Goal: Answer question/provide support: Share knowledge or assist other users

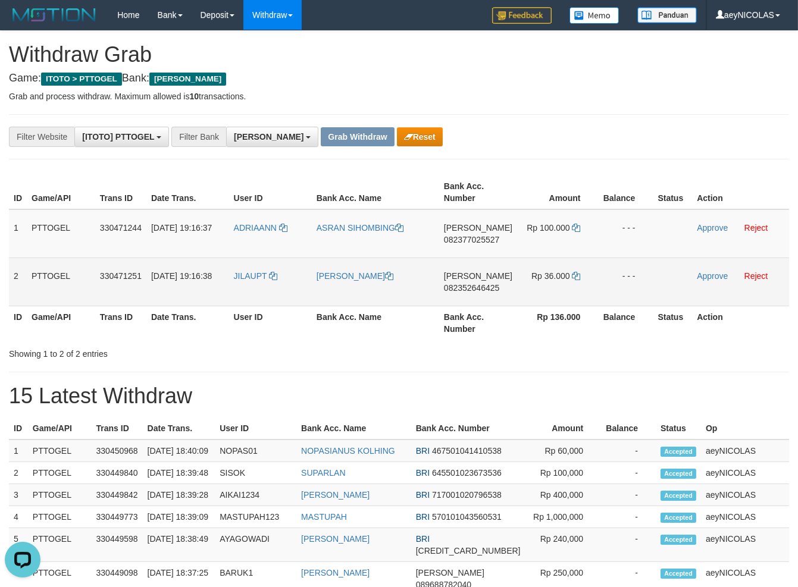
drag, startPoint x: 352, startPoint y: 250, endPoint x: 562, endPoint y: 278, distance: 211.9
click at [562, 278] on tbody "1 PTTOGEL 330471244 [DATE] 19:16:37 ADRIAANN [PERSON_NAME] [PERSON_NAME] 082377…" at bounding box center [399, 257] width 780 height 97
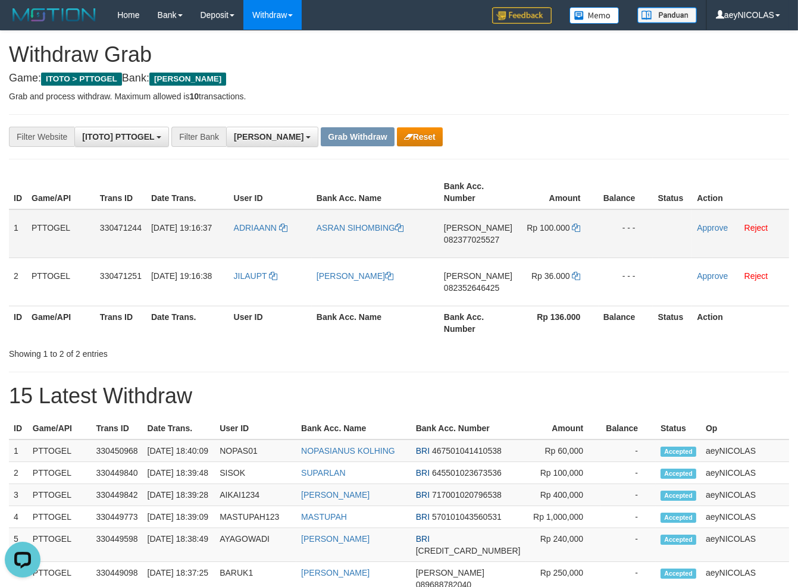
click at [463, 234] on td "DANA 082377025527" at bounding box center [478, 233] width 78 height 49
click at [466, 243] on span "082377025527" at bounding box center [471, 240] width 55 height 10
copy span "082377025527"
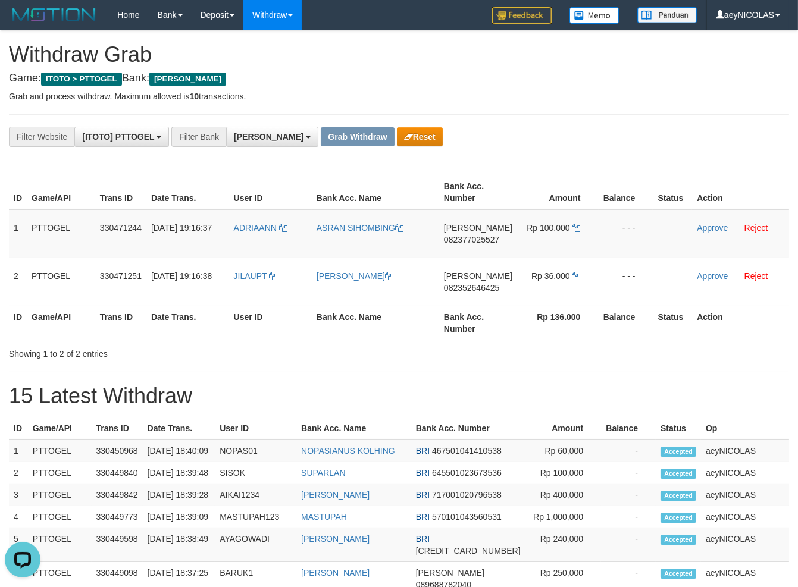
click at [437, 342] on div "ID Game/API Trans ID Date Trans. User ID Bank Acc. Name Bank Acc. Number Amount…" at bounding box center [399, 257] width 798 height 171
click at [564, 228] on span "Rp 100.000" at bounding box center [548, 228] width 43 height 10
click at [572, 229] on icon at bounding box center [576, 228] width 8 height 8
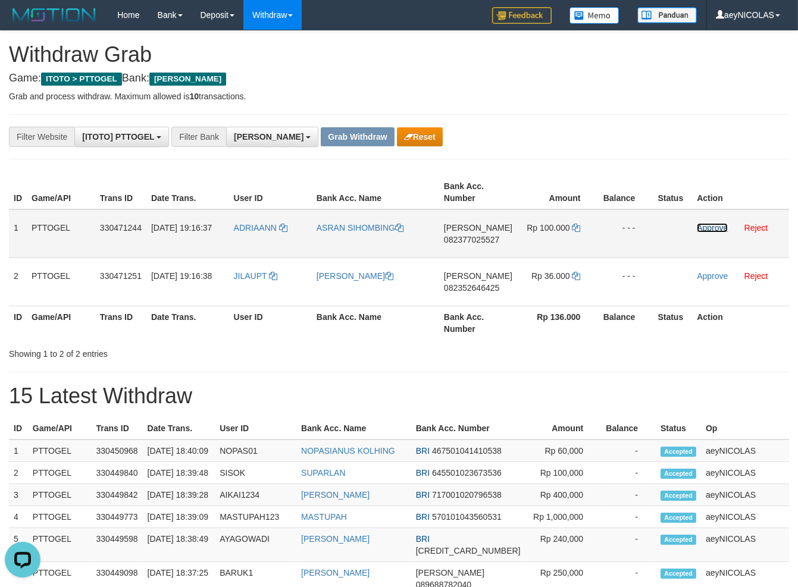
click at [712, 224] on link "Approve" at bounding box center [712, 228] width 31 height 10
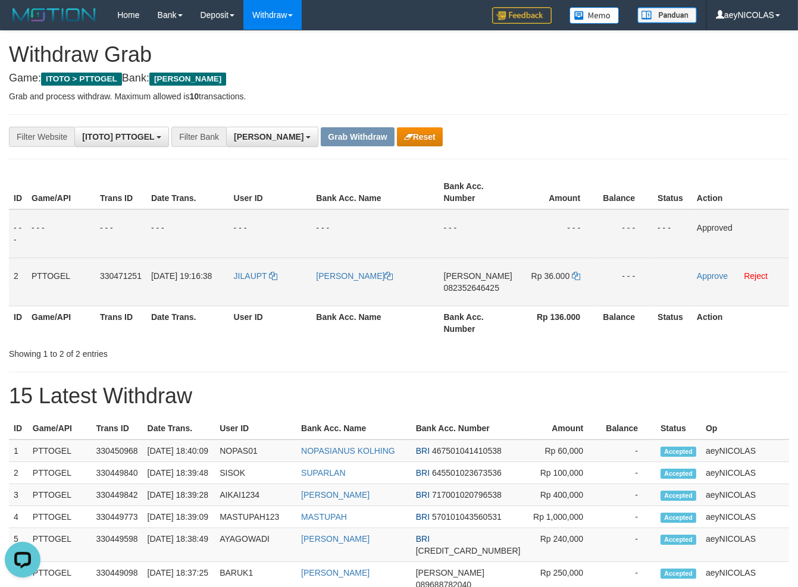
click at [482, 290] on span "082352646425" at bounding box center [471, 288] width 55 height 10
copy span "082352646425"
click at [481, 281] on td "DANA 082352646425" at bounding box center [478, 282] width 78 height 48
click at [478, 293] on td "DANA 082352646425" at bounding box center [478, 282] width 78 height 48
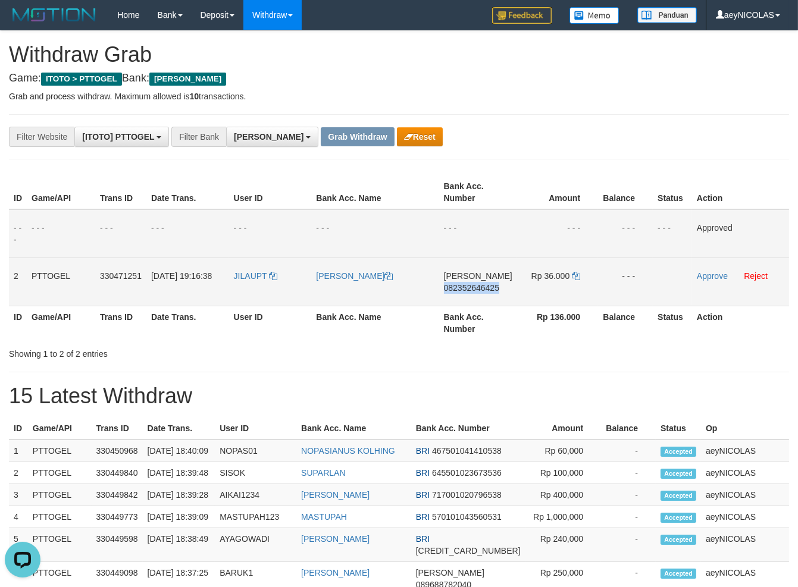
click at [478, 293] on td "DANA 082352646425" at bounding box center [478, 282] width 78 height 48
click at [493, 281] on td "DANA 082352646425" at bounding box center [478, 282] width 78 height 48
click at [491, 284] on td "DANA 082352646425" at bounding box center [478, 282] width 78 height 48
click at [489, 286] on span "082352646425" at bounding box center [471, 288] width 55 height 10
copy span "082352646425"
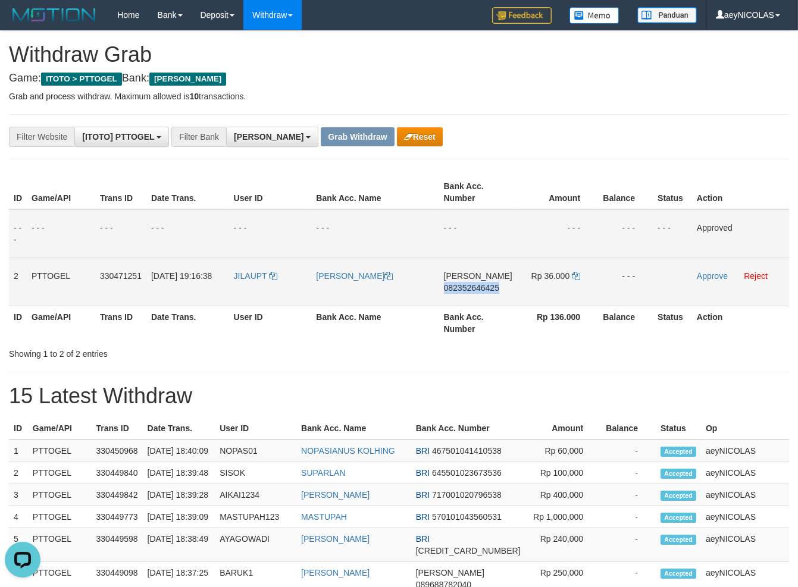
click at [489, 286] on span "082352646425" at bounding box center [471, 288] width 55 height 10
copy span "082352646425"
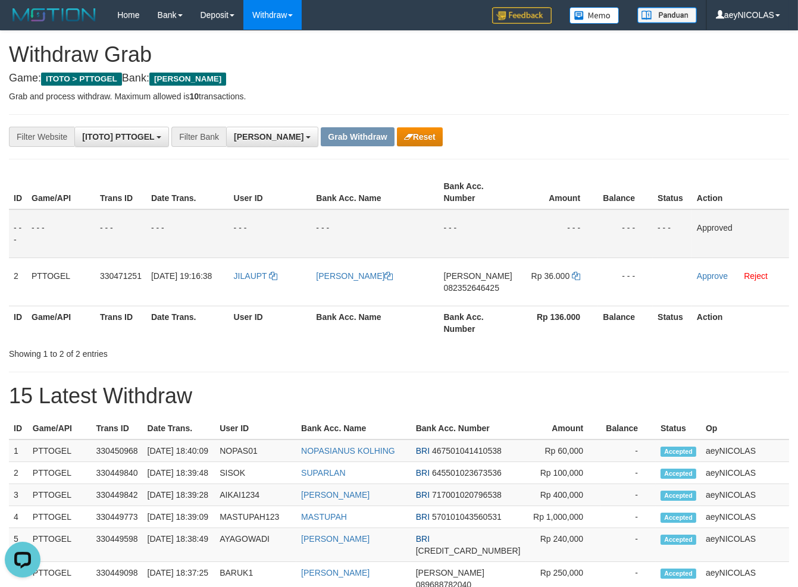
click at [432, 388] on h1 "15 Latest Withdraw" at bounding box center [399, 396] width 780 height 24
click at [400, 351] on div "Showing 1 to 2 of 2 entries" at bounding box center [399, 351] width 798 height 17
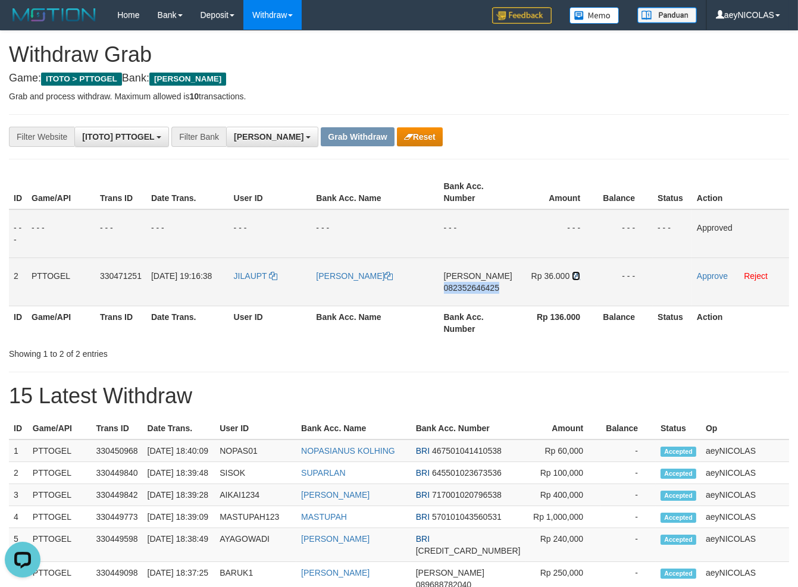
click at [572, 275] on icon at bounding box center [576, 276] width 8 height 8
copy span "082352646425"
click at [572, 275] on icon at bounding box center [576, 276] width 8 height 8
click at [575, 274] on icon at bounding box center [576, 276] width 8 height 8
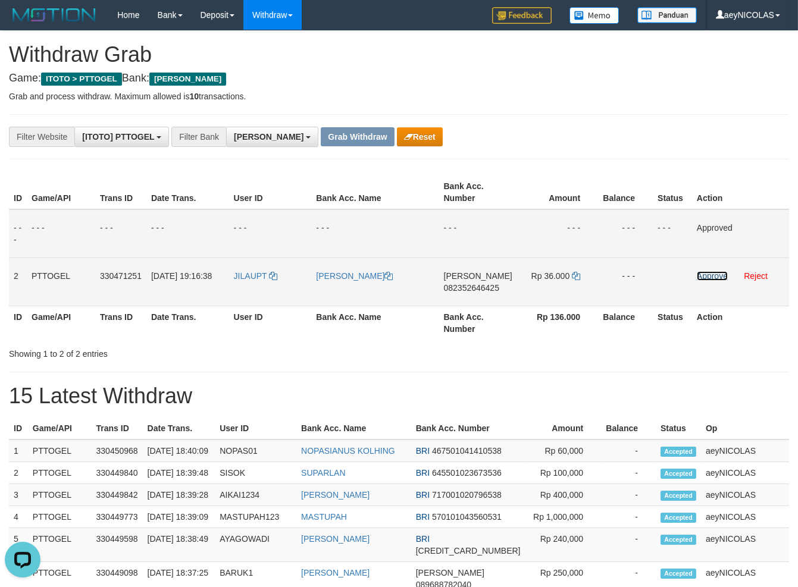
click at [706, 278] on link "Approve" at bounding box center [712, 276] width 31 height 10
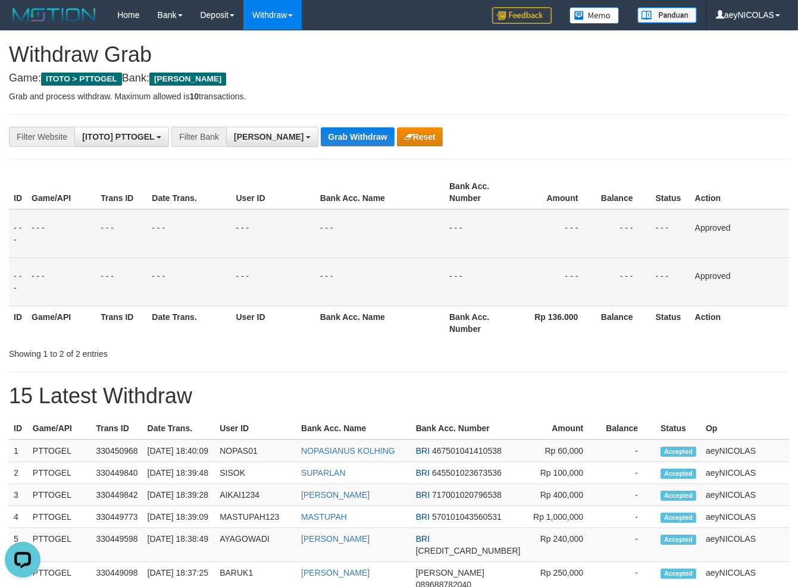
click at [417, 275] on td "- - -" at bounding box center [379, 282] width 129 height 48
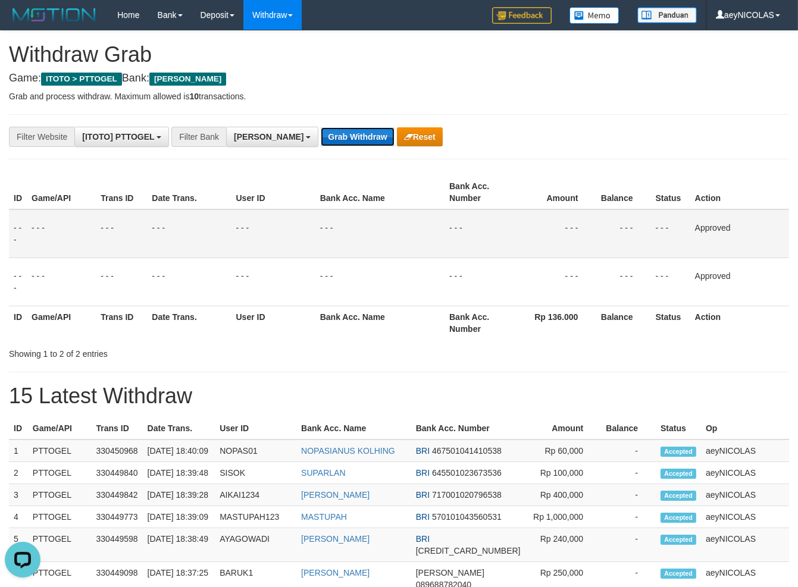
click at [321, 133] on button "Grab Withdraw" at bounding box center [357, 136] width 73 height 19
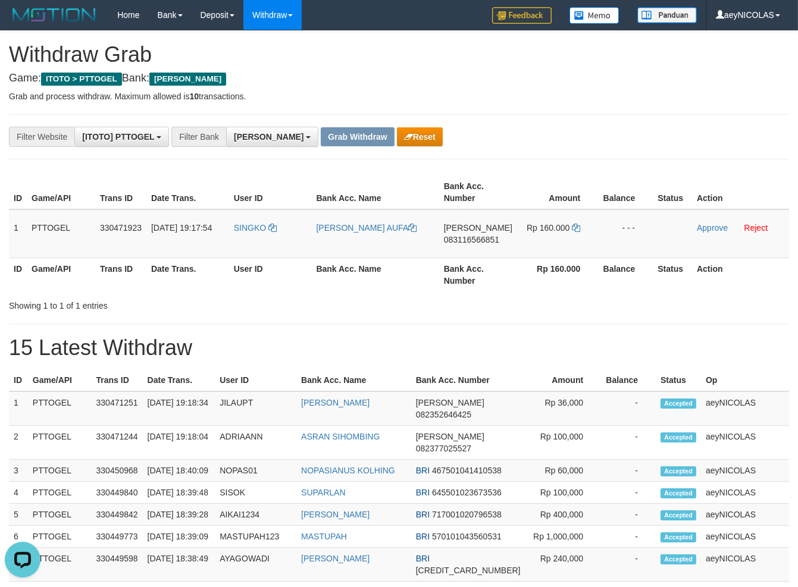
click at [497, 288] on th "Bank Acc. Number" at bounding box center [478, 275] width 78 height 34
copy tr
drag, startPoint x: 248, startPoint y: 243, endPoint x: 524, endPoint y: 244, distance: 276.1
click at [524, 244] on tr "1 PTTOGEL 330471923 01/09/2025 19:17:54 SINGKO FAREL BAKHITUL AUFA DANA 0831165…" at bounding box center [399, 233] width 780 height 49
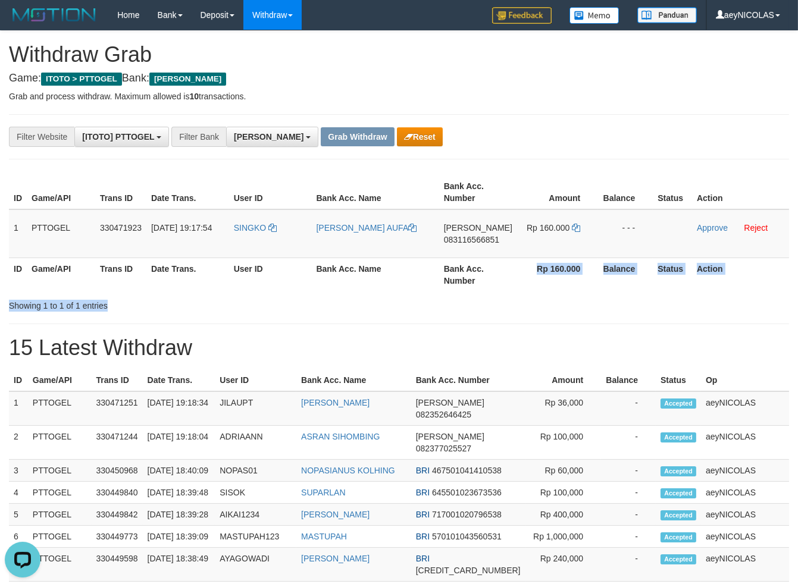
click at [491, 290] on div "ID Game/API Trans ID Date Trans. User ID Bank Acc. Name Bank Acc. Number Amount…" at bounding box center [399, 241] width 780 height 140
click at [468, 229] on span "[PERSON_NAME]" at bounding box center [478, 228] width 68 height 10
click at [461, 247] on td "DANA 083116566851" at bounding box center [478, 233] width 78 height 49
drag, startPoint x: 461, startPoint y: 247, endPoint x: 474, endPoint y: 243, distance: 13.7
click at [465, 246] on td "DANA 083116566851" at bounding box center [478, 233] width 78 height 49
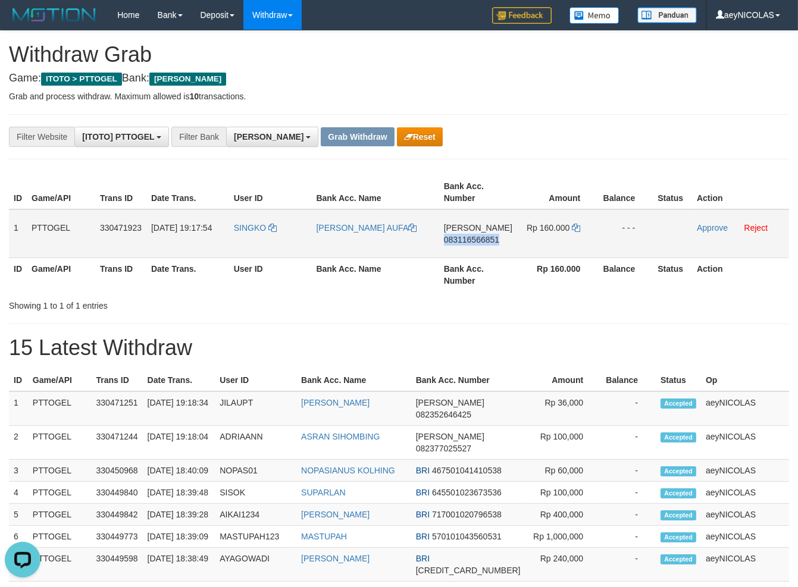
click at [474, 244] on span "083116566851" at bounding box center [471, 240] width 55 height 10
copy span "083116566851"
click at [474, 244] on span "083116566851" at bounding box center [471, 240] width 55 height 10
click at [468, 237] on span "083116566851" at bounding box center [471, 240] width 55 height 10
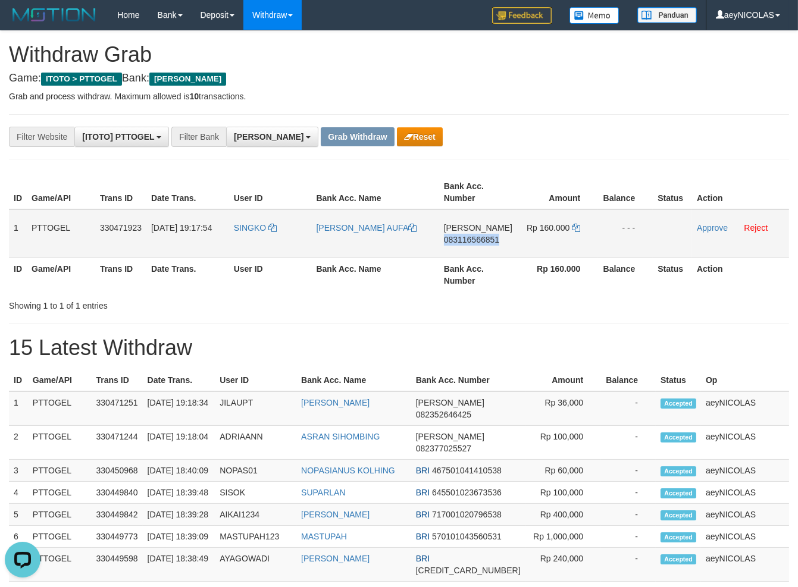
copy span "083116566851"
click at [574, 228] on icon at bounding box center [576, 228] width 8 height 8
copy span "083116566851"
click at [575, 227] on icon at bounding box center [576, 228] width 8 height 8
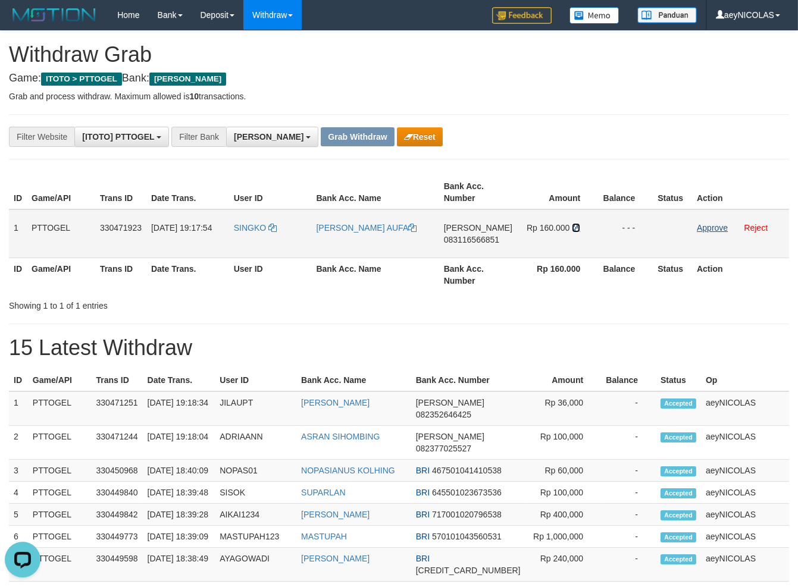
drag, startPoint x: 575, startPoint y: 227, endPoint x: 713, endPoint y: 226, distance: 138.0
click at [585, 226] on td "Rp 160.000" at bounding box center [557, 233] width 81 height 49
click at [713, 226] on link "Approve" at bounding box center [712, 228] width 31 height 10
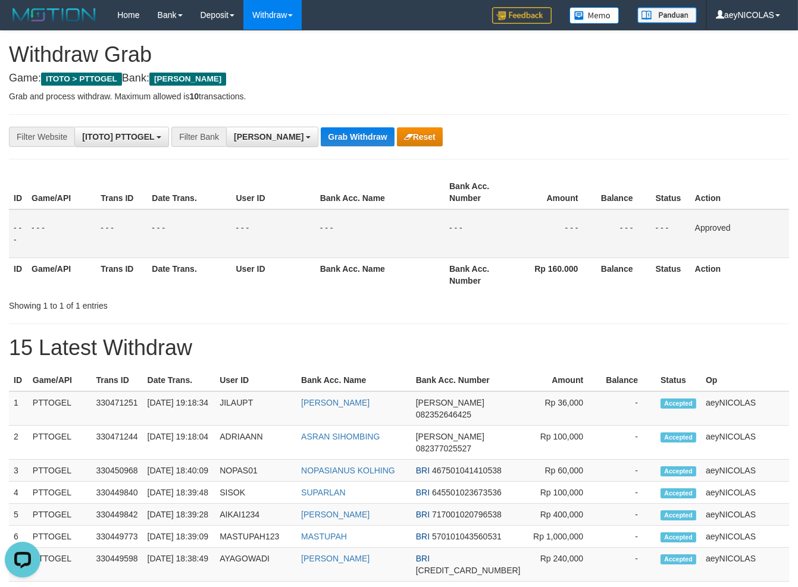
click at [476, 245] on td "- - -" at bounding box center [478, 233] width 69 height 49
click at [322, 137] on button "Grab Withdraw" at bounding box center [357, 136] width 73 height 19
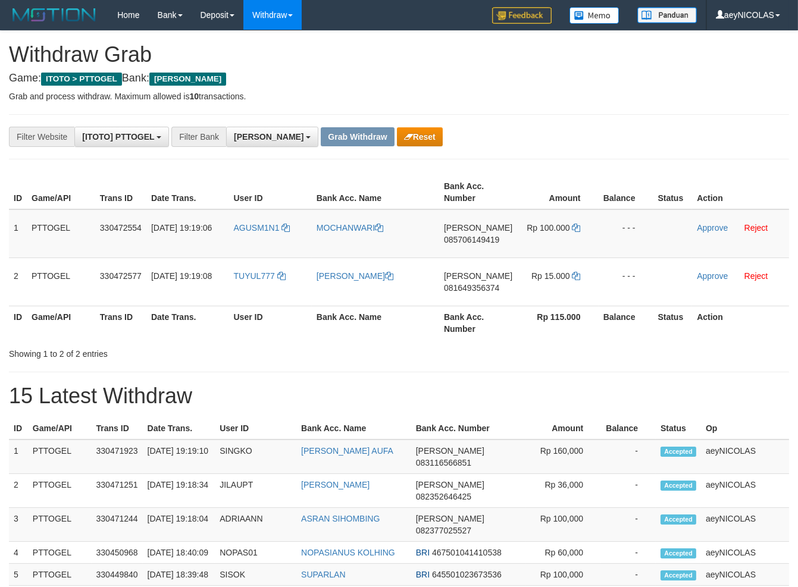
scroll to position [207, 0]
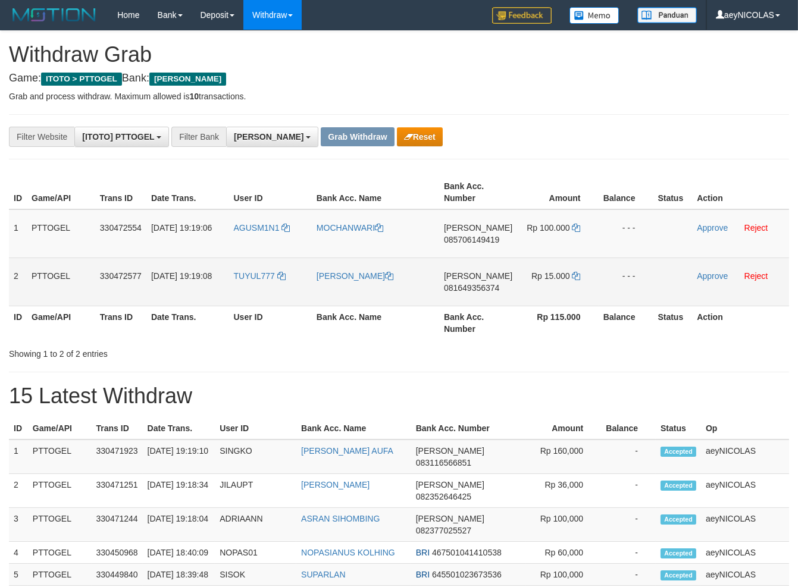
drag, startPoint x: 255, startPoint y: 244, endPoint x: 516, endPoint y: 277, distance: 263.8
click at [516, 277] on tbody "1 PTTOGEL 330472554 01/09/2025 19:19:06 AGUSM1N1 MOCHANWARI DANA 085706149419 R…" at bounding box center [399, 257] width 780 height 97
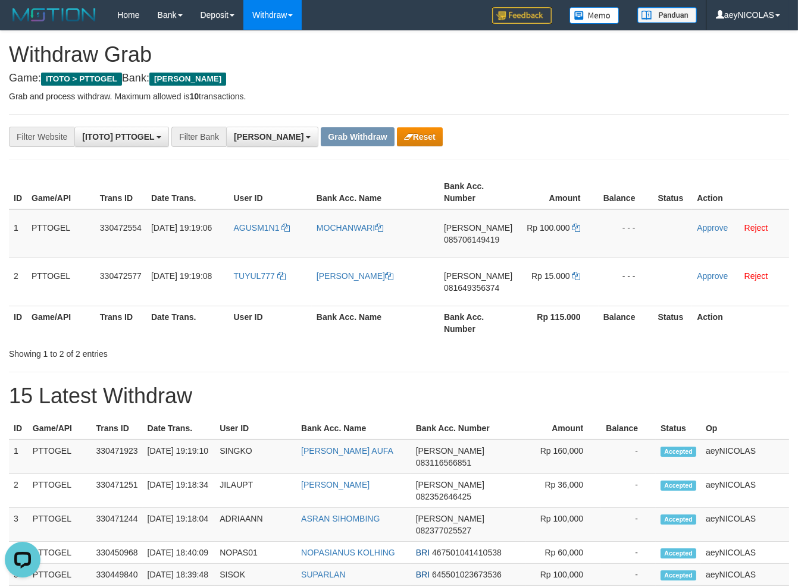
scroll to position [0, 0]
click at [479, 239] on span "085706149419" at bounding box center [471, 240] width 55 height 10
copy span "085706149419"
click at [478, 240] on span "085706149419" at bounding box center [471, 240] width 55 height 10
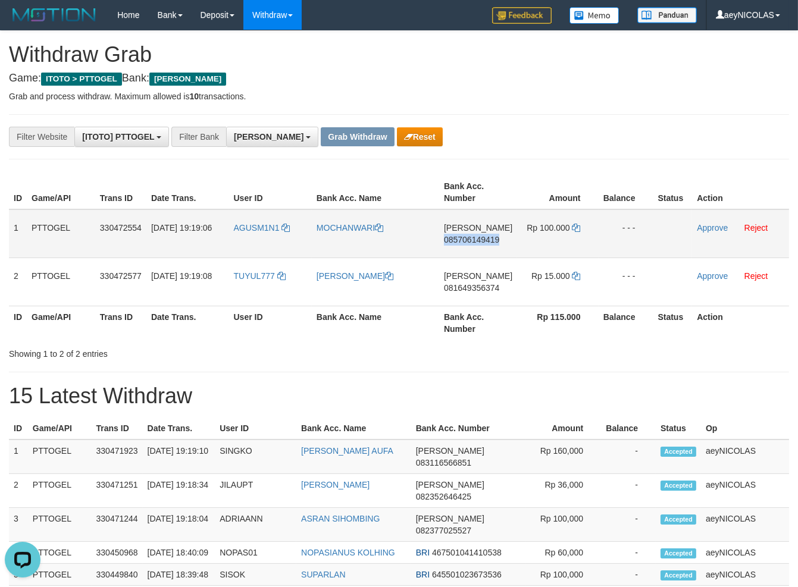
click at [478, 240] on span "085706149419" at bounding box center [471, 240] width 55 height 10
copy span "085706149419"
click at [549, 332] on th "Rp 115.000" at bounding box center [557, 323] width 81 height 34
click at [566, 224] on span "Rp 100.000" at bounding box center [548, 228] width 43 height 10
click at [577, 228] on icon at bounding box center [576, 228] width 8 height 8
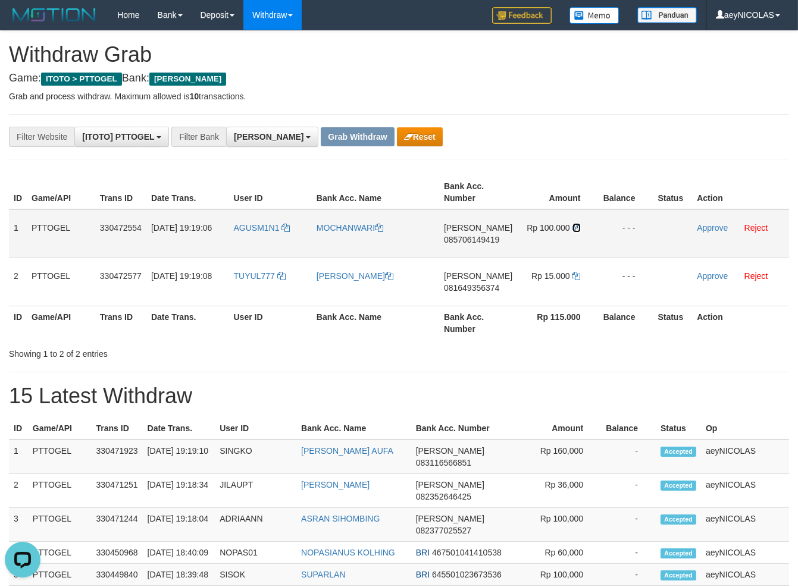
click at [577, 228] on icon at bounding box center [576, 228] width 8 height 8
drag, startPoint x: 695, startPoint y: 231, endPoint x: 704, endPoint y: 228, distance: 10.0
click at [704, 228] on tr "1 PTTOGEL 330472554 01/09/2025 19:19:06 AGUSM1N1 MOCHANWARI DANA 085706149419 R…" at bounding box center [399, 233] width 780 height 49
click at [704, 228] on link "Approve" at bounding box center [712, 228] width 31 height 10
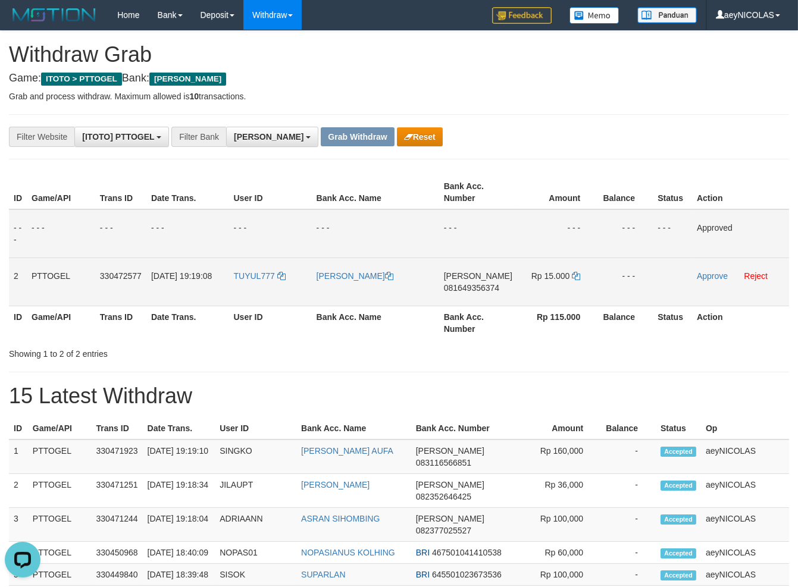
click at [474, 290] on span "081649356374" at bounding box center [471, 288] width 55 height 10
copy span "081649356374"
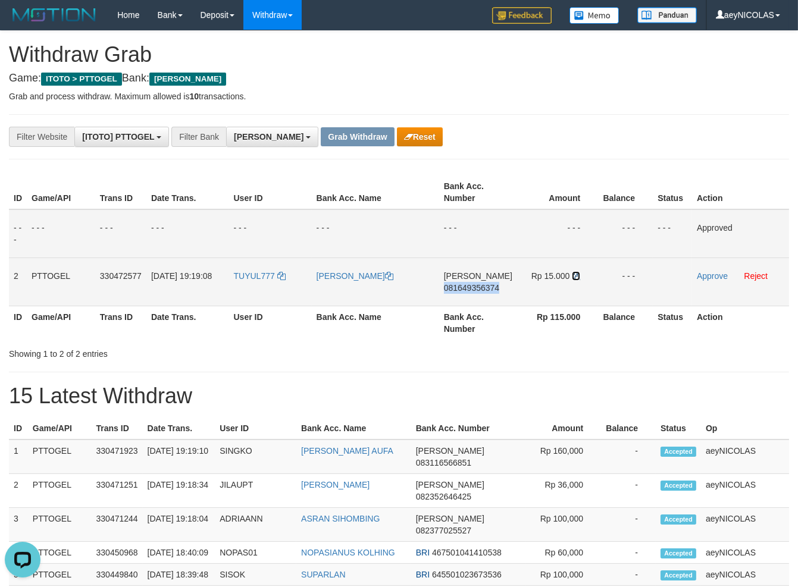
click at [574, 275] on icon at bounding box center [576, 276] width 8 height 8
copy span "081649356374"
click at [575, 275] on icon at bounding box center [576, 276] width 8 height 8
drag, startPoint x: 575, startPoint y: 275, endPoint x: 678, endPoint y: 273, distance: 103.0
click at [583, 273] on td "Rp 15.000" at bounding box center [557, 282] width 81 height 48
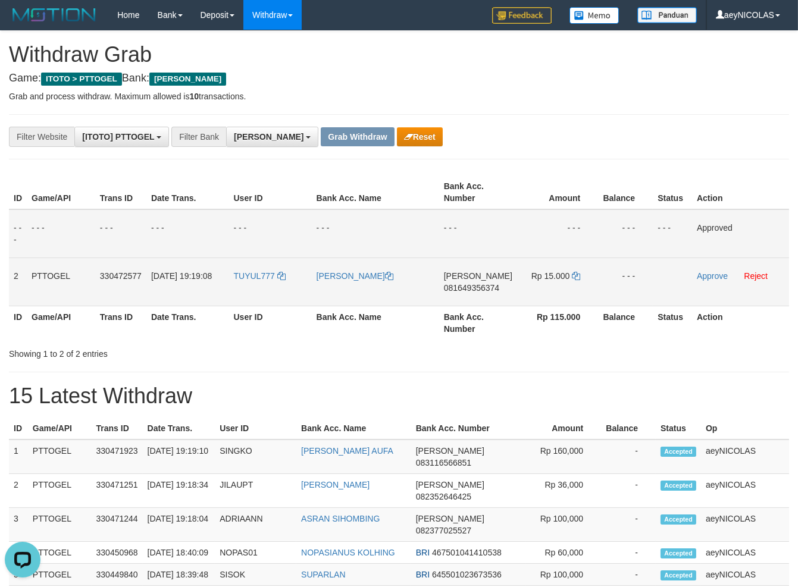
click at [722, 270] on td "Approve Reject" at bounding box center [740, 282] width 97 height 48
click at [719, 274] on link "Approve" at bounding box center [712, 276] width 31 height 10
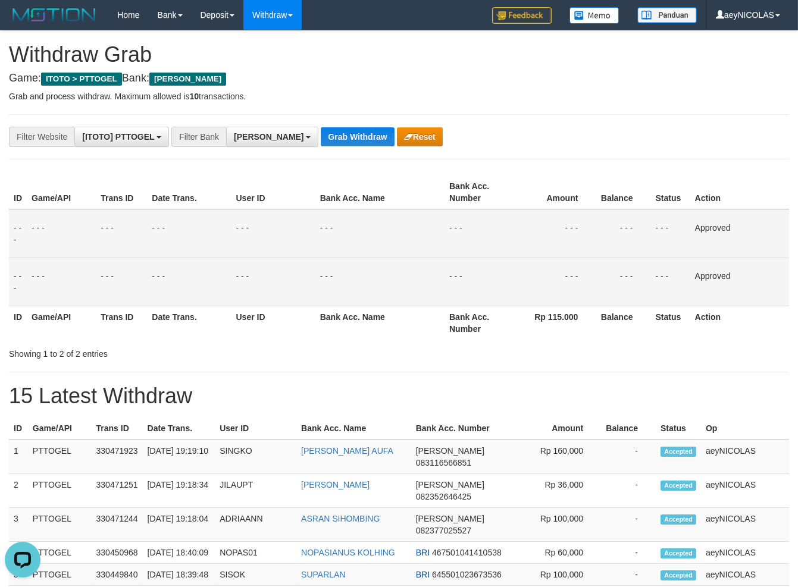
click at [421, 268] on td "- - -" at bounding box center [379, 282] width 129 height 48
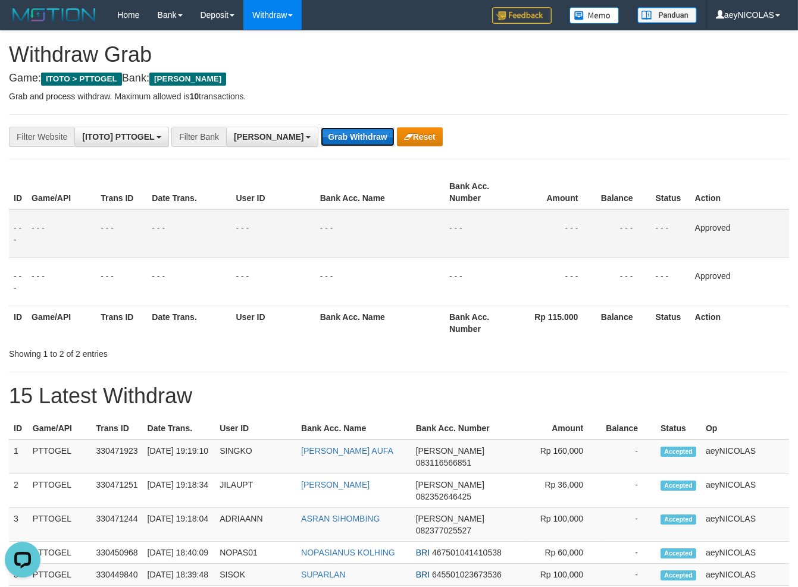
click at [321, 146] on button "Grab Withdraw" at bounding box center [357, 136] width 73 height 19
click at [321, 139] on button "Grab Withdraw" at bounding box center [357, 136] width 73 height 19
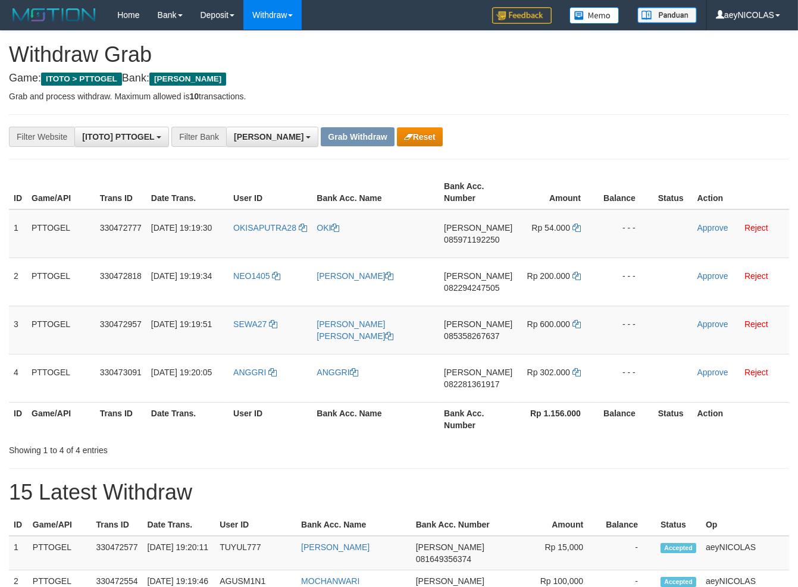
scroll to position [207, 0]
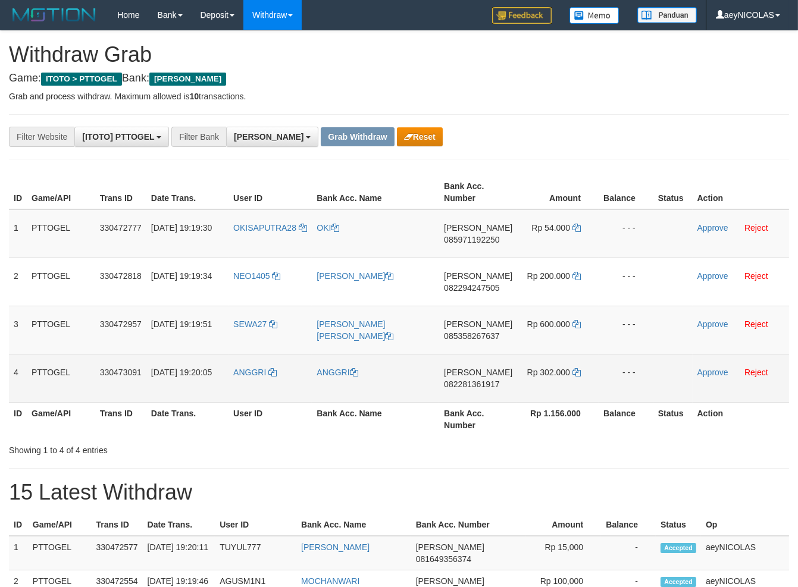
drag, startPoint x: 275, startPoint y: 249, endPoint x: 541, endPoint y: 387, distance: 299.9
click at [541, 387] on tbody "1 PTTOGEL 330472777 01/09/2025 19:19:30 OKISAPUTRA28 OKI DANA 085971192250 Rp 5…" at bounding box center [399, 305] width 780 height 193
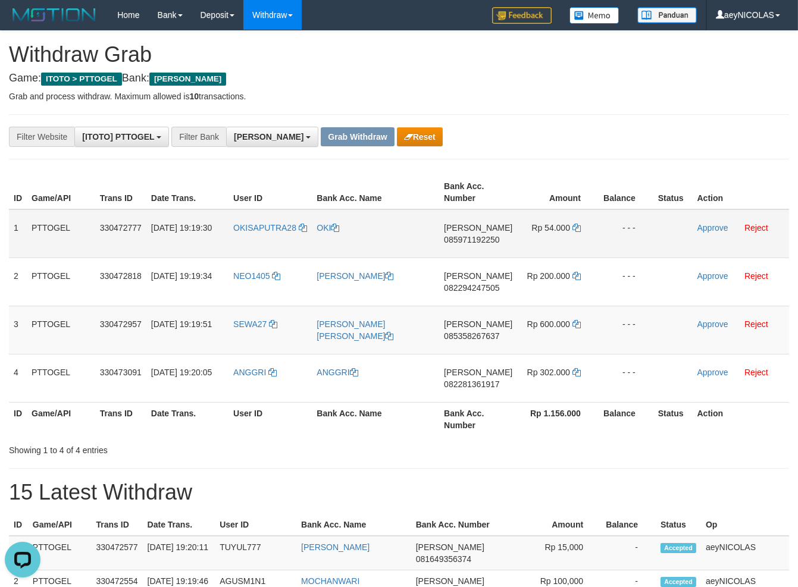
click at [478, 245] on td "DANA 085971192250" at bounding box center [478, 233] width 78 height 49
click at [489, 232] on td "DANA 085971192250" at bounding box center [478, 233] width 78 height 49
click at [478, 239] on span "085971192250" at bounding box center [471, 240] width 55 height 10
copy span "085971192250"
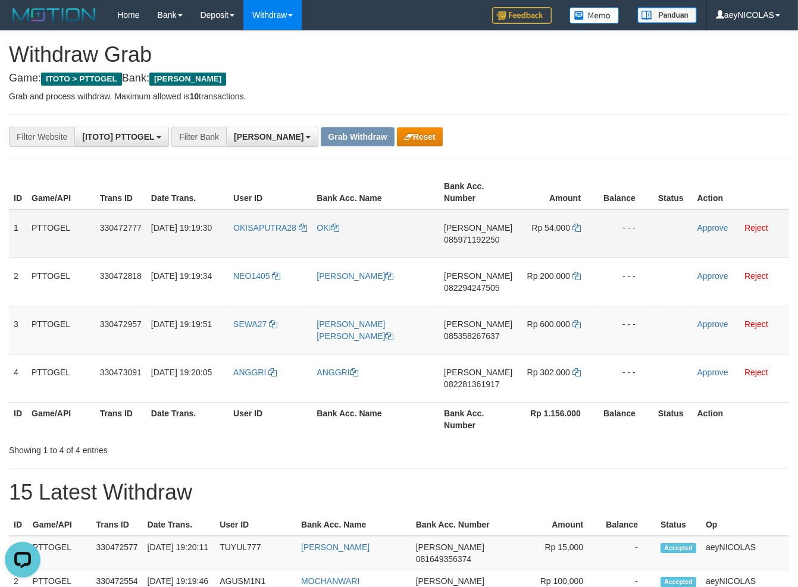
click at [475, 226] on td "DANA 085971192250" at bounding box center [478, 233] width 78 height 49
click at [472, 233] on td "DANA 085971192250" at bounding box center [478, 233] width 78 height 49
click at [472, 238] on span "085971192250" at bounding box center [471, 240] width 55 height 10
copy span "085971192250"
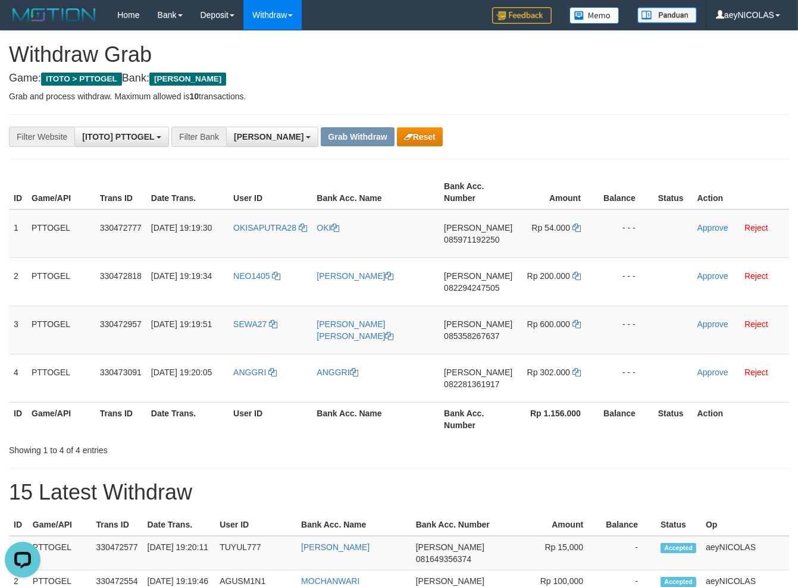
click at [537, 197] on th "Amount" at bounding box center [558, 193] width 82 height 34
click at [575, 221] on td "Rp 54.000" at bounding box center [558, 233] width 82 height 49
click at [575, 226] on td "Rp 54.000" at bounding box center [558, 233] width 82 height 49
click at [574, 227] on icon at bounding box center [576, 228] width 8 height 8
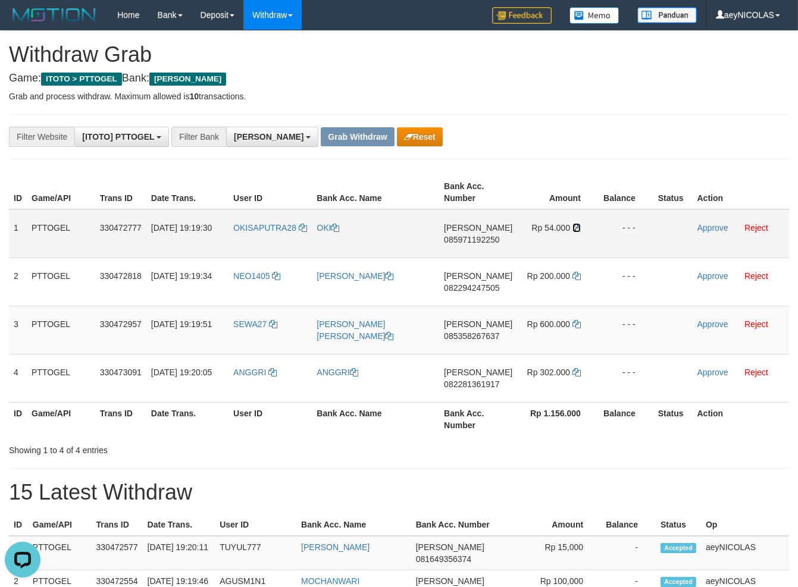
click at [574, 227] on icon at bounding box center [576, 228] width 8 height 8
click at [707, 230] on link "Approve" at bounding box center [712, 228] width 31 height 10
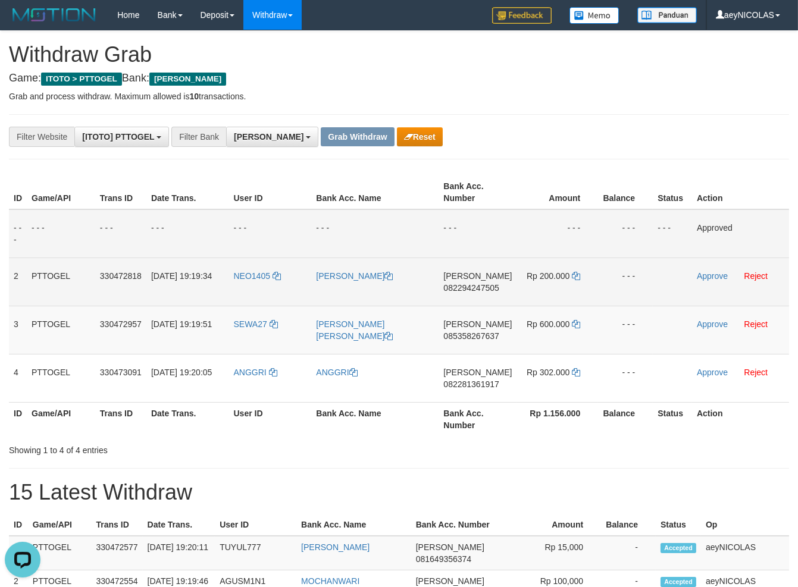
click at [486, 302] on td "DANA 082294247505" at bounding box center [478, 282] width 78 height 48
click at [486, 289] on span "082294247505" at bounding box center [470, 288] width 55 height 10
copy span "082294247505"
click at [460, 296] on td "DANA 082294247505" at bounding box center [478, 282] width 78 height 48
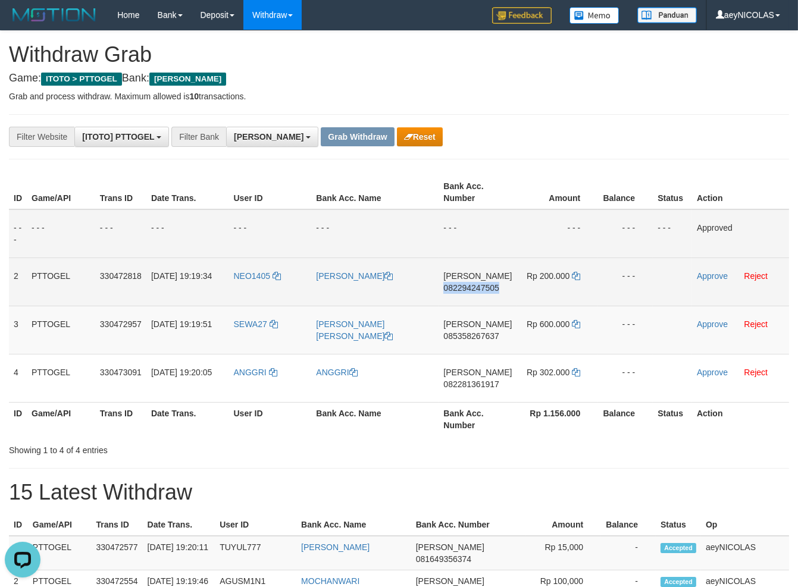
click at [460, 296] on td "DANA 082294247505" at bounding box center [478, 282] width 78 height 48
click at [471, 295] on td "DANA 082294247505" at bounding box center [478, 282] width 78 height 48
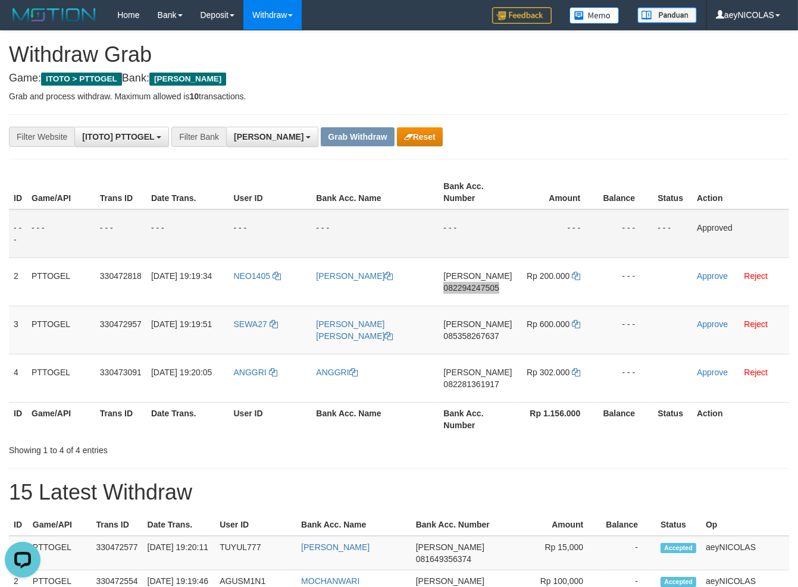
click at [474, 209] on th "Bank Acc. Number" at bounding box center [478, 193] width 78 height 34
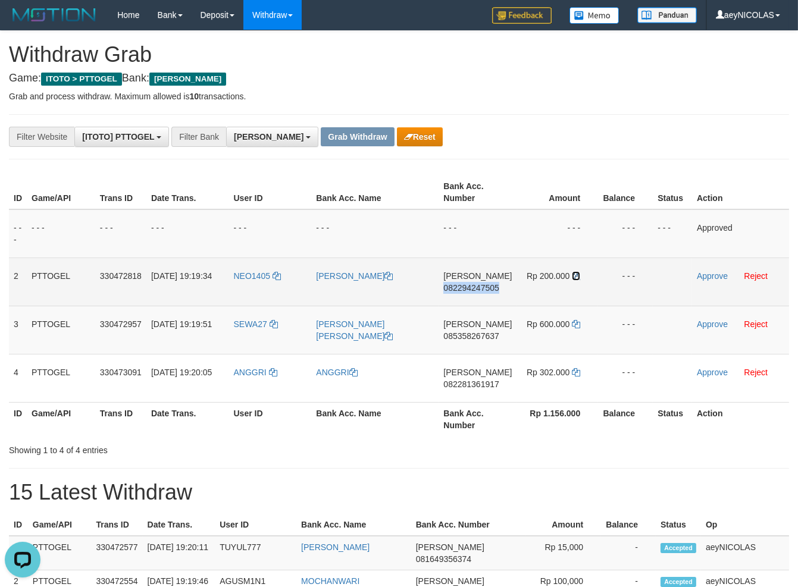
click at [576, 273] on icon at bounding box center [576, 276] width 8 height 8
copy span "082294247505"
click at [575, 274] on icon at bounding box center [576, 276] width 8 height 8
click at [728, 274] on td "Approve Reject" at bounding box center [740, 282] width 97 height 48
click at [724, 274] on link "Approve" at bounding box center [712, 276] width 31 height 10
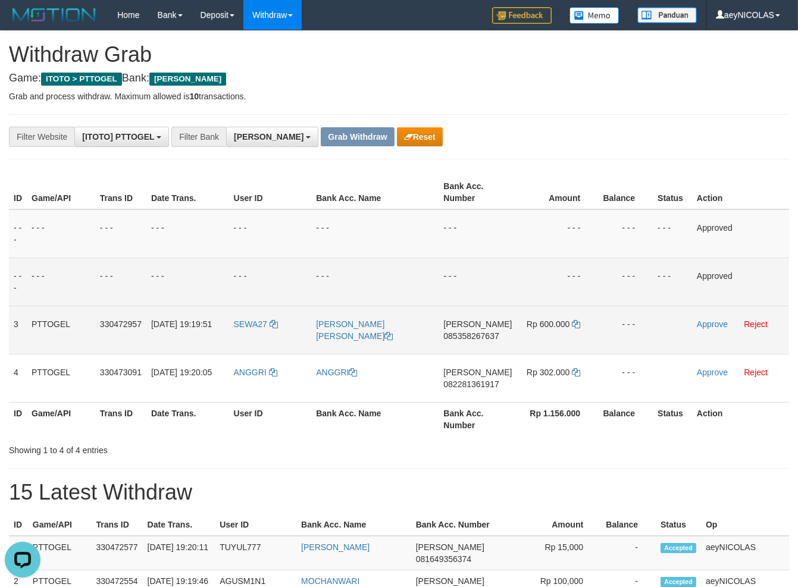
click at [481, 337] on span "085358267637" at bounding box center [470, 336] width 55 height 10
copy span "085358267637"
click at [592, 190] on th "Amount" at bounding box center [558, 193] width 82 height 34
click at [579, 327] on td "Rp 600.000" at bounding box center [558, 330] width 82 height 48
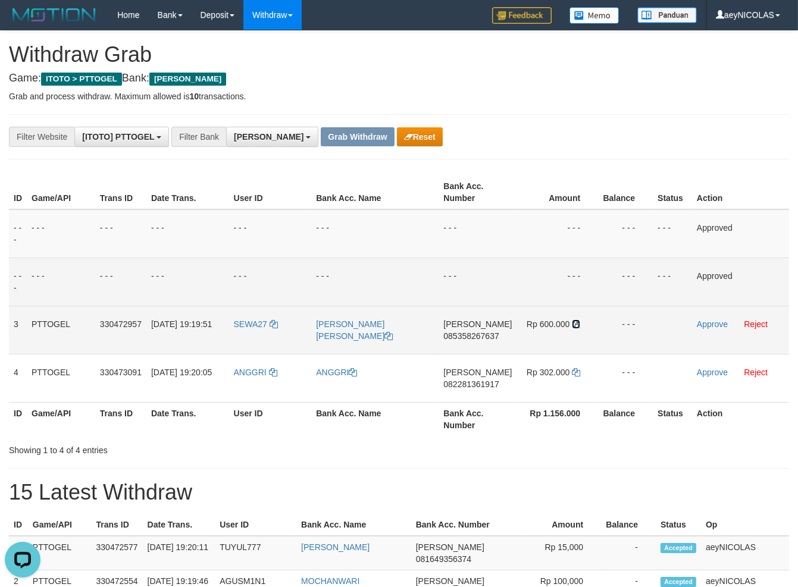
click at [577, 326] on icon at bounding box center [576, 324] width 8 height 8
click at [576, 326] on icon at bounding box center [576, 324] width 8 height 8
drag, startPoint x: 576, startPoint y: 326, endPoint x: 688, endPoint y: 326, distance: 111.9
click at [578, 326] on icon at bounding box center [576, 324] width 8 height 8
click at [702, 321] on link "Approve" at bounding box center [712, 325] width 31 height 10
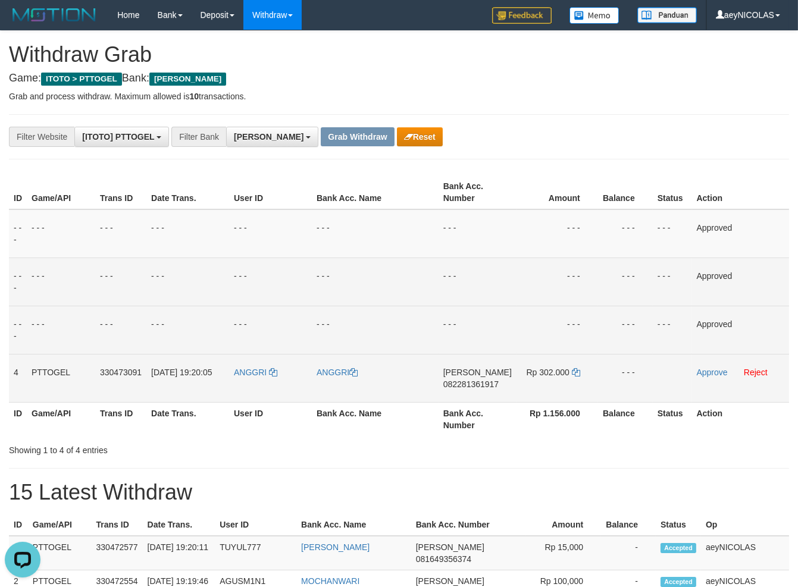
click at [461, 387] on span "082281361917" at bounding box center [470, 385] width 55 height 10
copy span "082281361917"
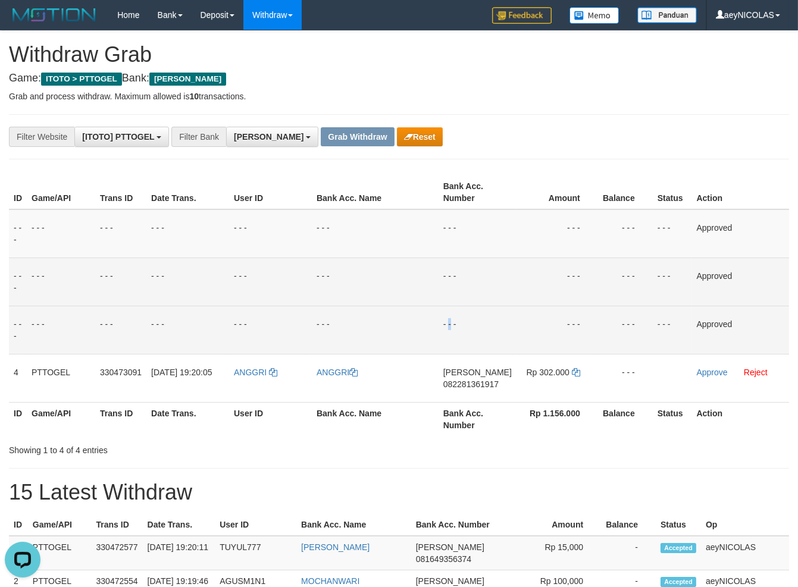
click at [456, 306] on td "- - -" at bounding box center [478, 330] width 78 height 48
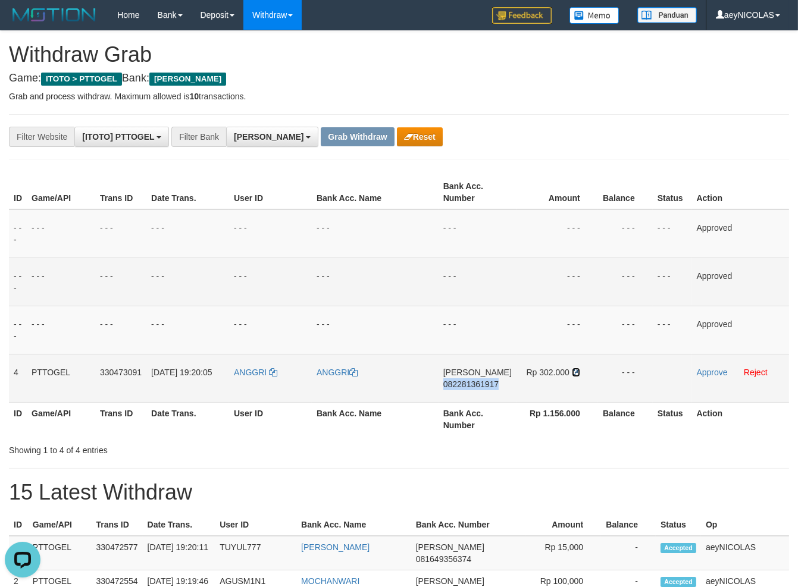
click at [577, 374] on icon at bounding box center [576, 372] width 8 height 8
copy span "082281361917"
click at [577, 374] on icon at bounding box center [576, 372] width 8 height 8
drag, startPoint x: 577, startPoint y: 374, endPoint x: 674, endPoint y: 369, distance: 97.7
click at [578, 372] on icon at bounding box center [576, 372] width 8 height 8
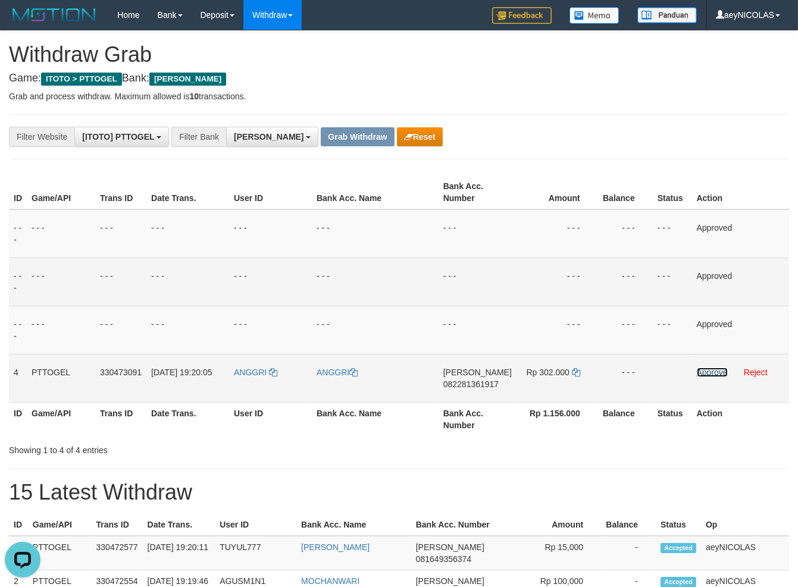
click at [718, 369] on link "Approve" at bounding box center [712, 373] width 31 height 10
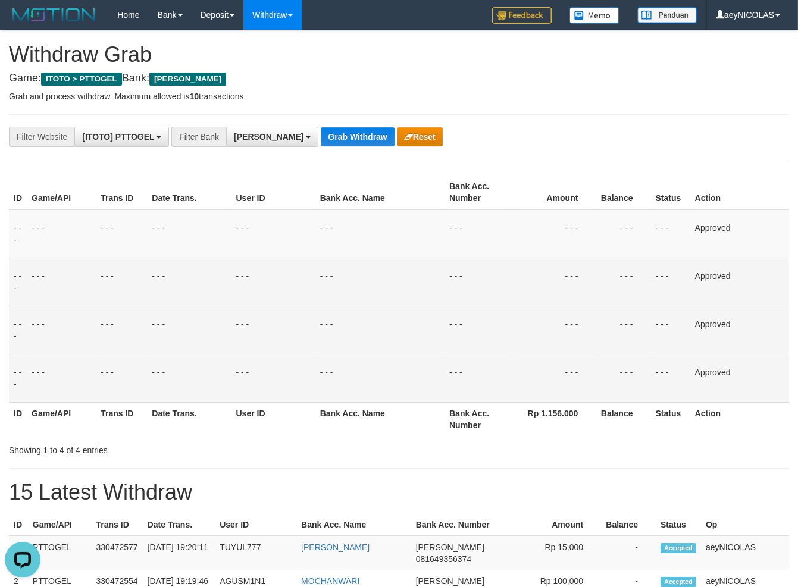
click at [394, 324] on td "- - -" at bounding box center [379, 330] width 129 height 48
click at [321, 142] on button "Grab Withdraw" at bounding box center [357, 136] width 73 height 19
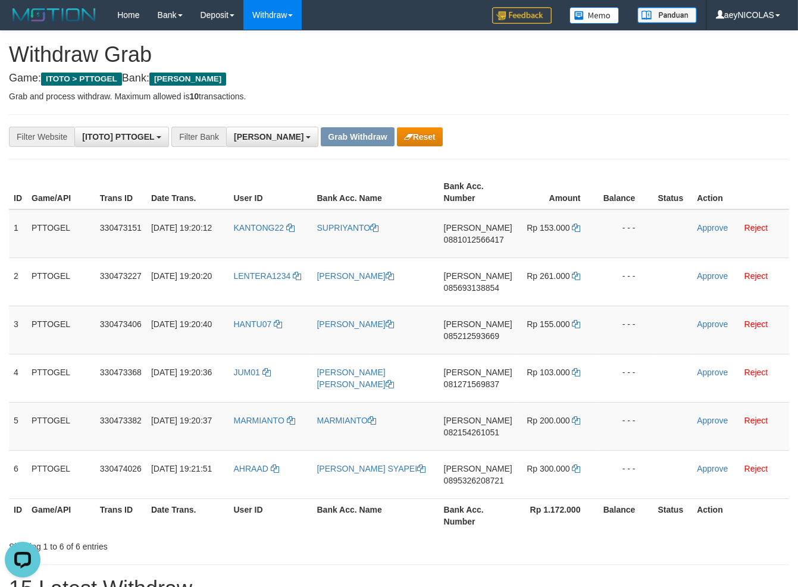
click at [531, 173] on div "ID Game/API Trans ID Date Trans. User ID Bank Acc. Name Bank Acc. Number Amount…" at bounding box center [399, 354] width 798 height 364
drag, startPoint x: 529, startPoint y: 421, endPoint x: 477, endPoint y: 343, distance: 93.9
click at [549, 432] on tbody "1 PTTOGEL 330473151 [DATE] 19:20:12 KANTONG22 [GEOGRAPHIC_DATA][PERSON_NAME] 08…" at bounding box center [399, 354] width 780 height 290
click at [245, 240] on td "KANTONG22" at bounding box center [270, 233] width 83 height 49
copy th "Bank Acc. Number"
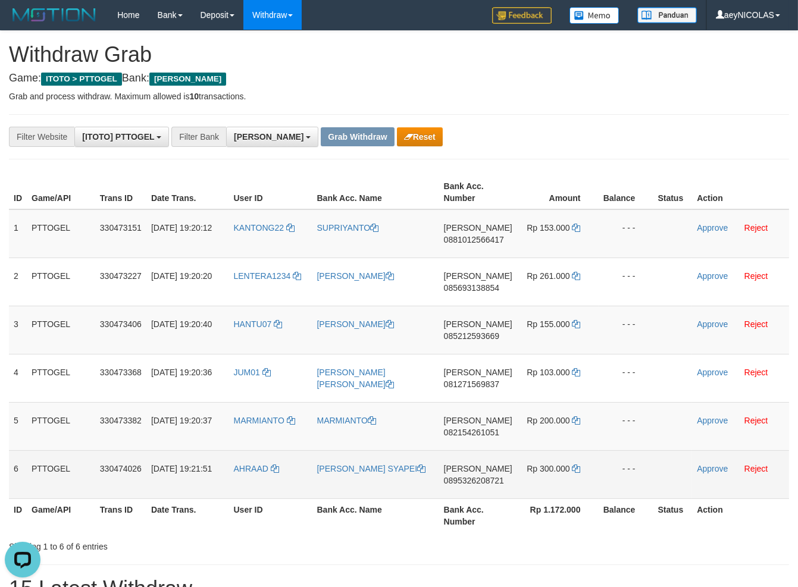
copy tr
drag, startPoint x: 255, startPoint y: 234, endPoint x: 564, endPoint y: 486, distance: 398.9
click at [564, 486] on tbody "1 PTTOGEL 330473151 [DATE] 19:20:12 KANTONG22 [GEOGRAPHIC_DATA][PERSON_NAME] 08…" at bounding box center [399, 354] width 780 height 290
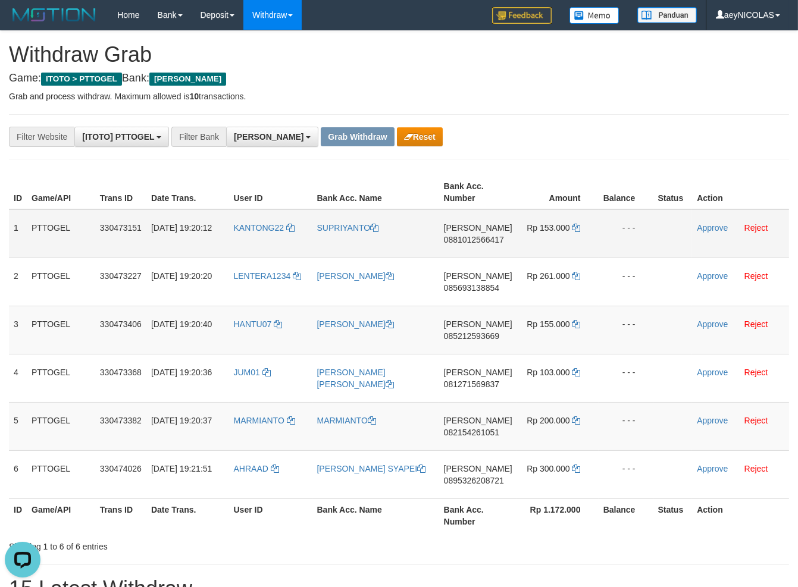
click at [463, 240] on span "0881012566417" at bounding box center [474, 240] width 60 height 10
copy tr
click at [463, 240] on span "0881012566417" at bounding box center [474, 240] width 60 height 10
copy span "0881012566417"
click at [477, 240] on span "0881012566417" at bounding box center [474, 240] width 60 height 10
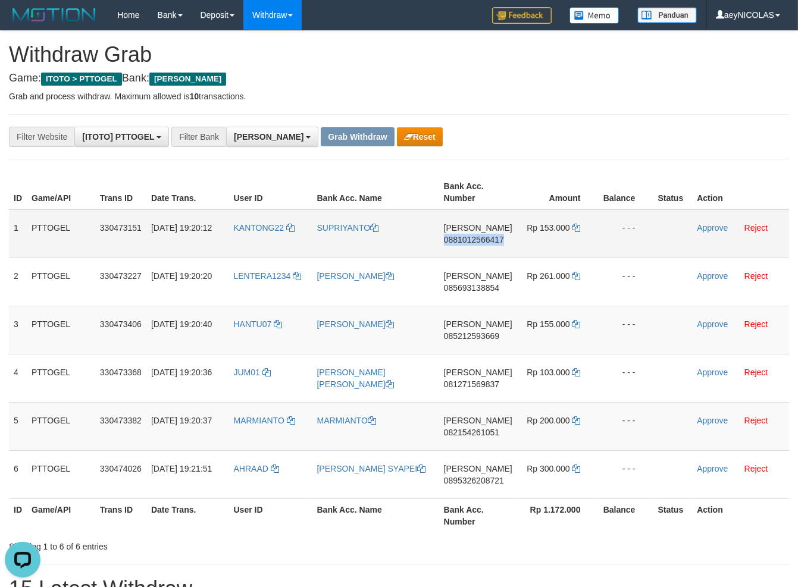
click at [477, 240] on span "0881012566417" at bounding box center [474, 240] width 60 height 10
copy span "0881012566417"
click at [572, 227] on icon at bounding box center [576, 228] width 8 height 8
copy span "0881012566417"
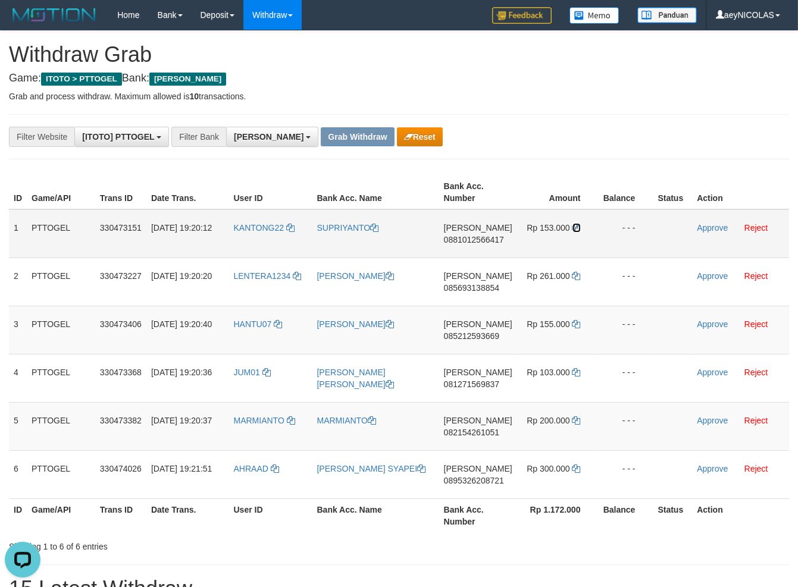
click at [572, 227] on icon at bounding box center [576, 228] width 8 height 8
click at [717, 226] on link "Approve" at bounding box center [712, 228] width 31 height 10
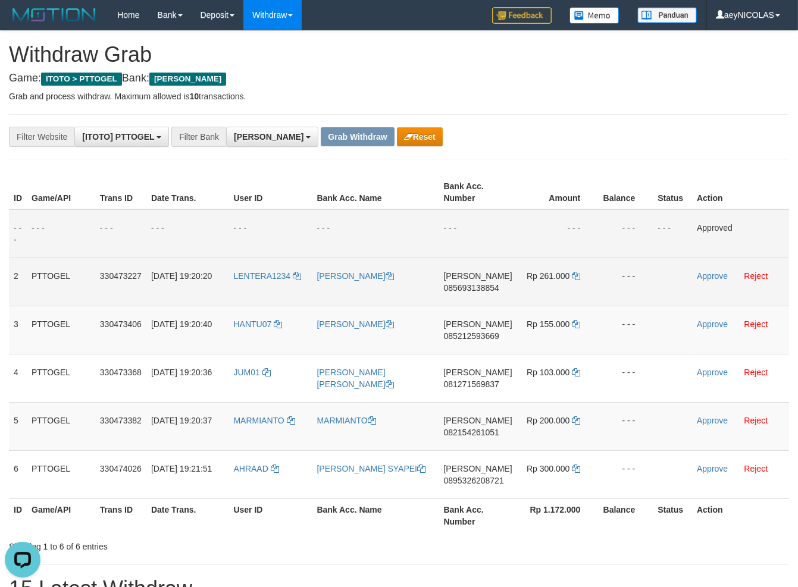
click at [483, 280] on td "[PERSON_NAME] 085693138854" at bounding box center [478, 282] width 78 height 48
click at [474, 289] on span "085693138854" at bounding box center [471, 288] width 55 height 10
copy span "085693138854"
click at [472, 290] on span "085693138854" at bounding box center [471, 288] width 55 height 10
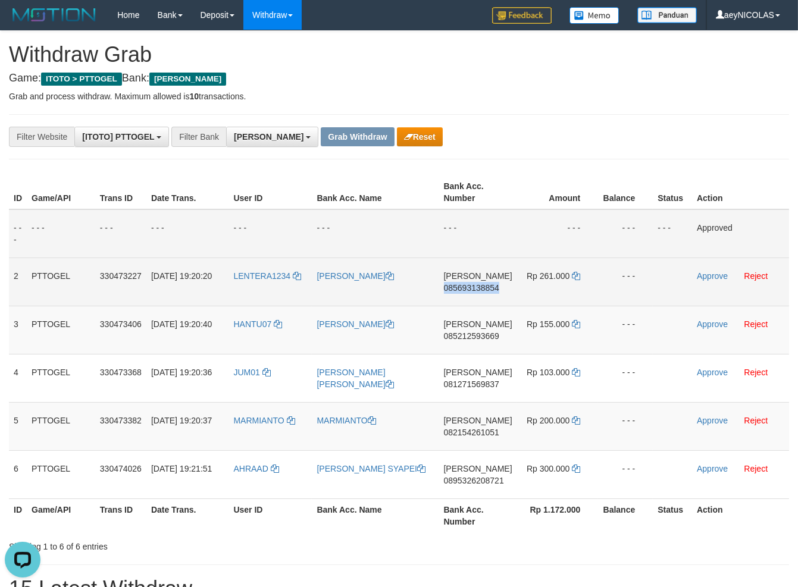
click at [472, 290] on span "085693138854" at bounding box center [471, 288] width 55 height 10
copy span "085693138854"
click at [471, 292] on span "085693138854" at bounding box center [471, 288] width 55 height 10
copy span "085693138854"
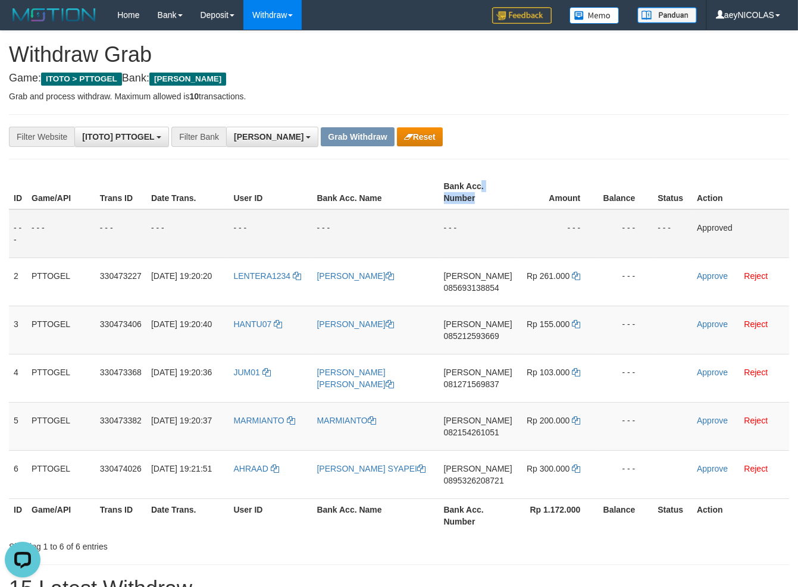
click at [486, 190] on th "Bank Acc. Number" at bounding box center [478, 193] width 78 height 34
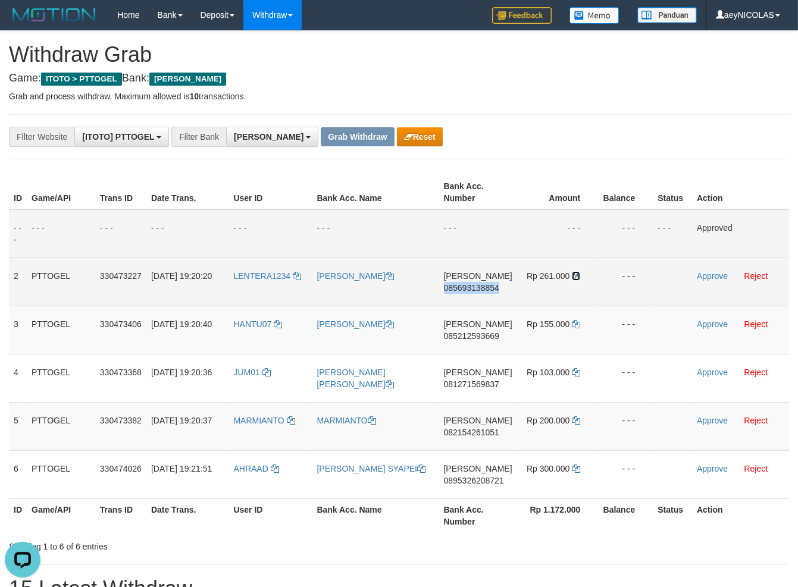
click at [578, 273] on icon at bounding box center [576, 276] width 8 height 8
copy span "085693138854"
click at [577, 274] on icon at bounding box center [576, 276] width 8 height 8
drag, startPoint x: 577, startPoint y: 274, endPoint x: 689, endPoint y: 273, distance: 111.9
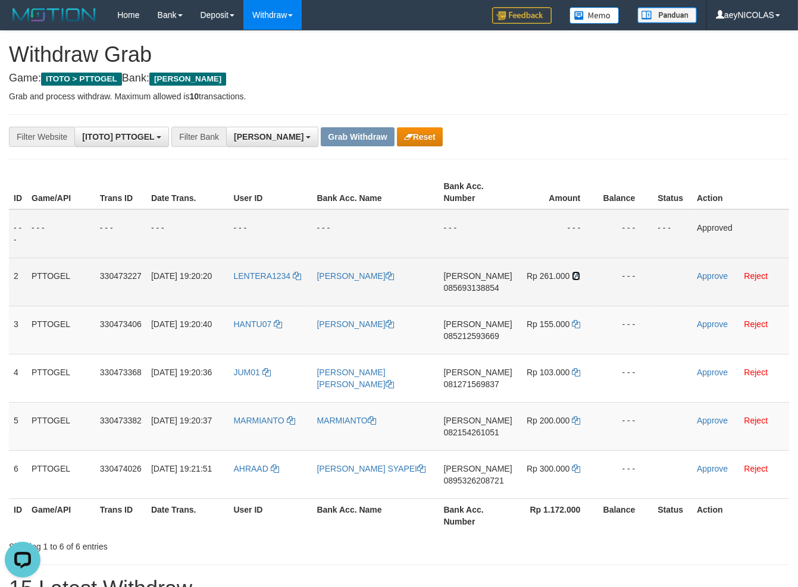
click at [585, 274] on td "Rp 261.000" at bounding box center [558, 282] width 82 height 48
click at [719, 283] on td "Approve Reject" at bounding box center [740, 282] width 97 height 48
click at [719, 274] on link "Approve" at bounding box center [712, 276] width 31 height 10
click at [471, 342] on td "[PERSON_NAME] 085212593669" at bounding box center [478, 330] width 78 height 48
click at [477, 337] on span "085212593669" at bounding box center [470, 336] width 55 height 10
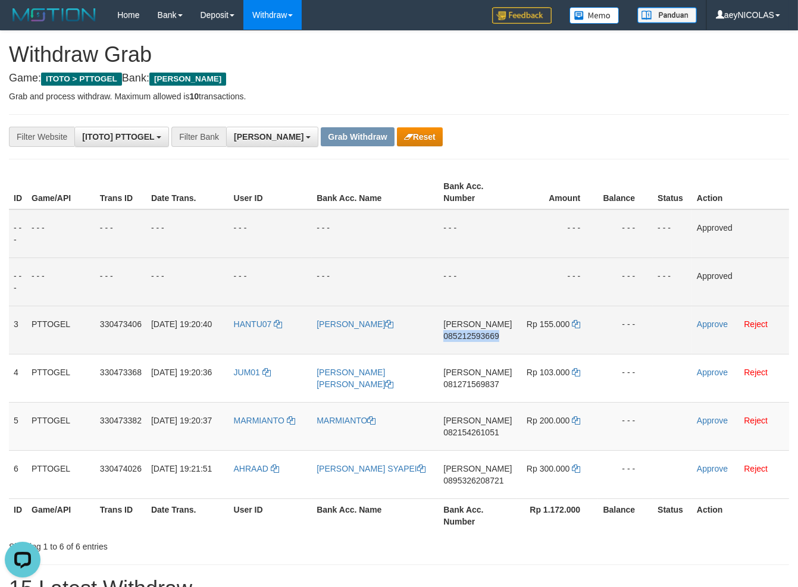
click at [477, 337] on span "085212593669" at bounding box center [470, 336] width 55 height 10
click at [492, 343] on td "[PERSON_NAME] 085212593669" at bounding box center [478, 330] width 78 height 48
click at [492, 336] on span "085212593669" at bounding box center [470, 336] width 55 height 10
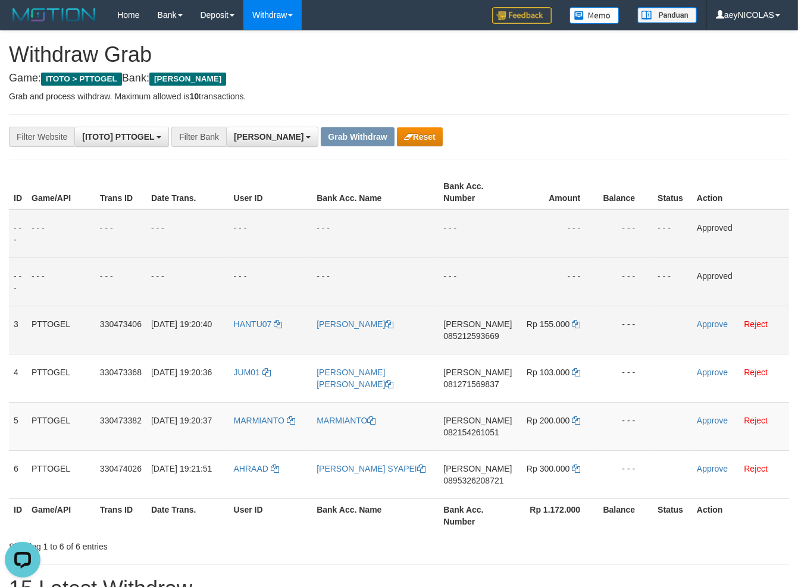
click at [477, 335] on span "085212593669" at bounding box center [470, 336] width 55 height 10
click at [439, 239] on td "- - -" at bounding box center [375, 233] width 127 height 49
click at [567, 321] on span "Rp 155.000" at bounding box center [548, 325] width 43 height 10
click at [573, 321] on icon at bounding box center [576, 324] width 8 height 8
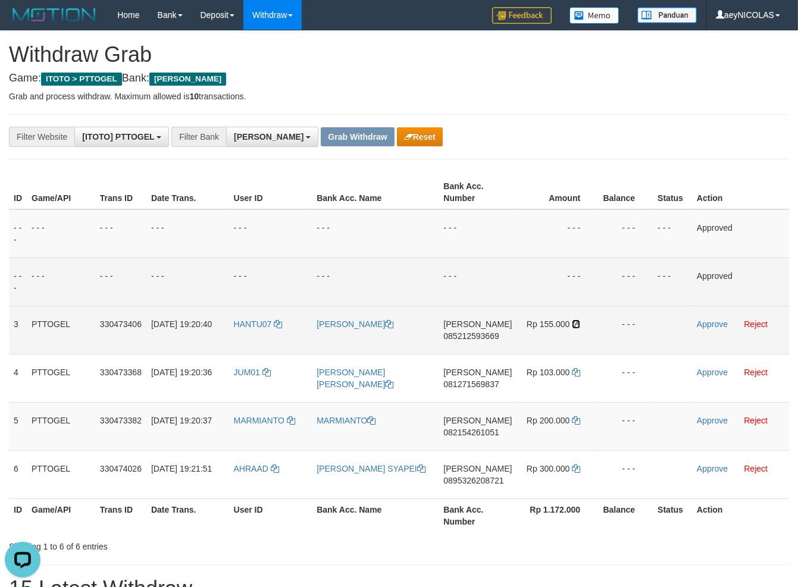
click at [573, 321] on icon at bounding box center [576, 324] width 8 height 8
drag, startPoint x: 685, startPoint y: 321, endPoint x: 695, endPoint y: 321, distance: 10.1
click at [685, 321] on td at bounding box center [672, 330] width 39 height 48
click at [709, 321] on link "Approve" at bounding box center [712, 325] width 31 height 10
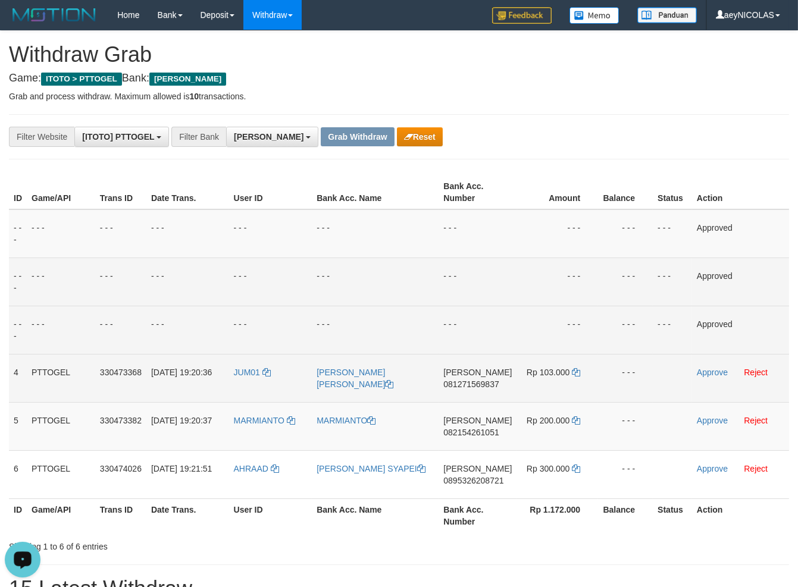
click at [465, 386] on span "081271569837" at bounding box center [470, 385] width 55 height 10
click at [461, 378] on td "[PERSON_NAME] 081271569837" at bounding box center [478, 378] width 78 height 48
click at [465, 384] on span "081271569837" at bounding box center [470, 385] width 55 height 10
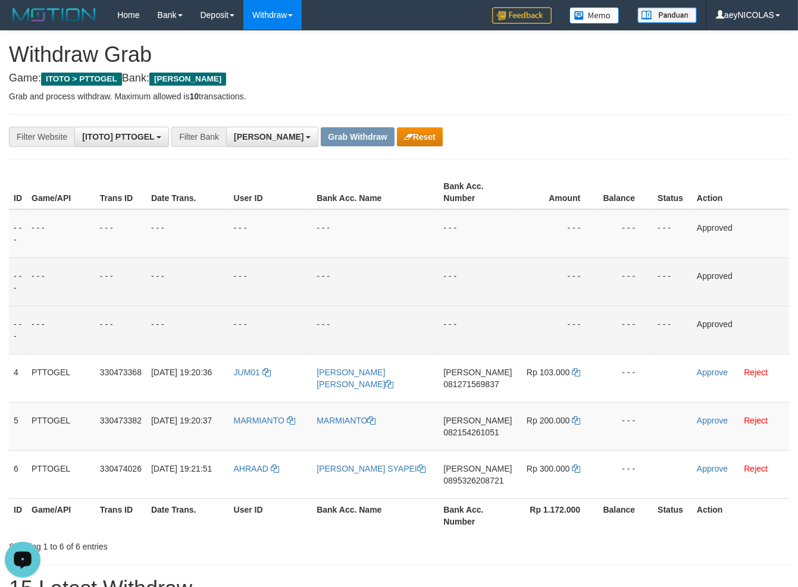
click at [462, 296] on td "- - -" at bounding box center [478, 282] width 78 height 48
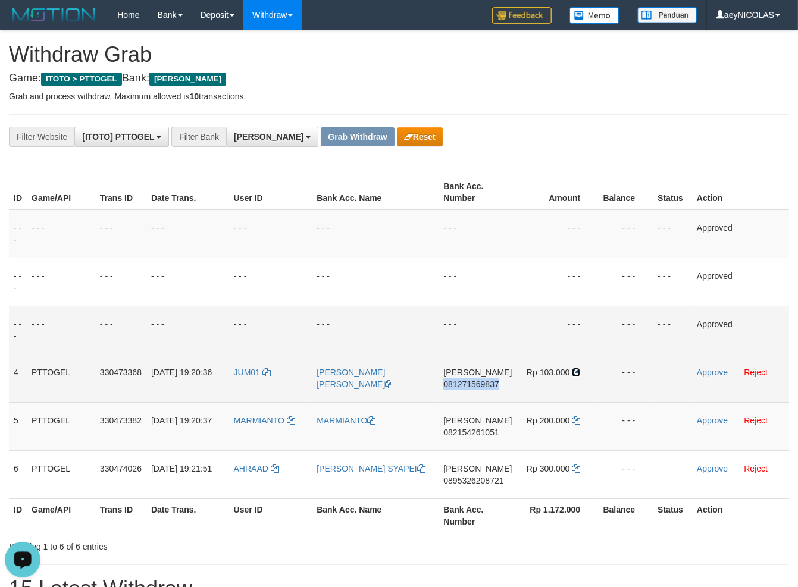
click at [572, 372] on icon at bounding box center [576, 372] width 8 height 8
click at [710, 367] on td "Approve Reject" at bounding box center [740, 378] width 97 height 48
click at [710, 368] on td "Approve Reject" at bounding box center [740, 378] width 97 height 48
click at [710, 368] on link "Approve" at bounding box center [712, 373] width 31 height 10
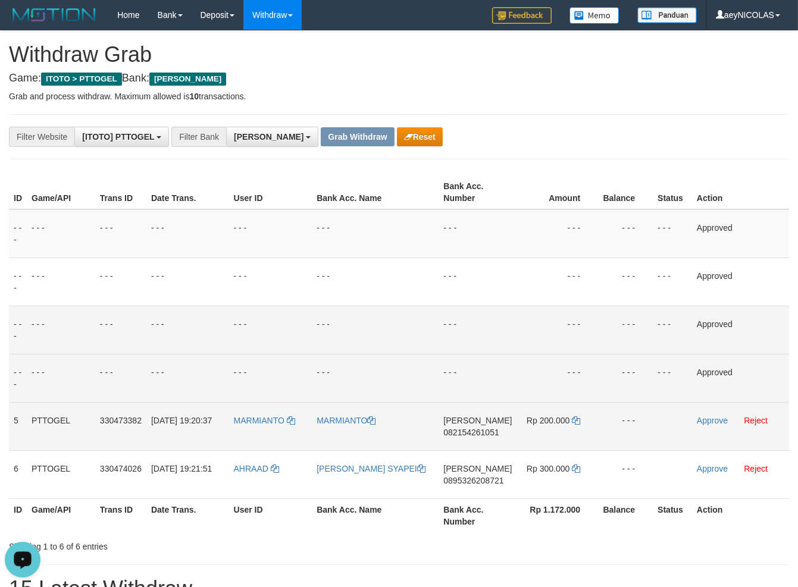
click at [474, 436] on span "082154261051" at bounding box center [470, 433] width 55 height 10
click at [477, 434] on span "082154261051" at bounding box center [470, 433] width 55 height 10
click at [477, 361] on td "- - -" at bounding box center [478, 378] width 78 height 48
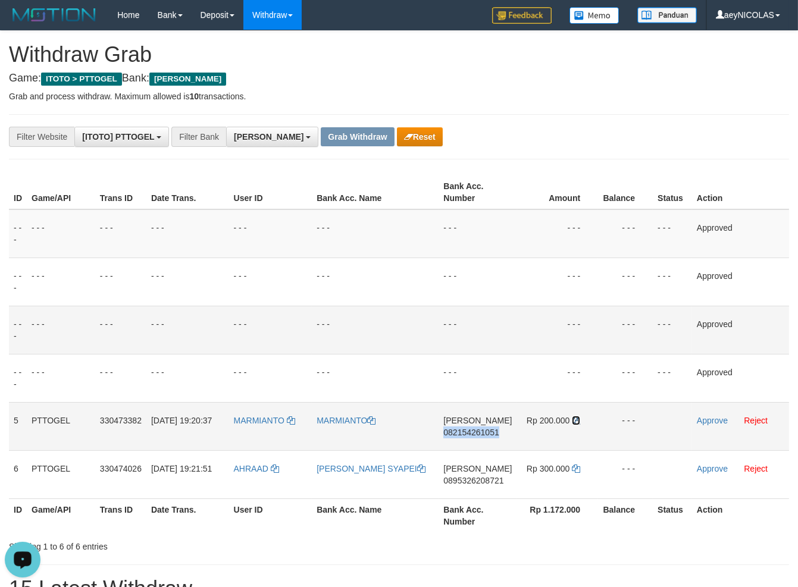
click at [572, 419] on icon at bounding box center [576, 421] width 8 height 8
click at [574, 421] on icon at bounding box center [576, 421] width 8 height 8
drag, startPoint x: 574, startPoint y: 421, endPoint x: 694, endPoint y: 421, distance: 119.6
click at [581, 421] on td "Rp 200.000" at bounding box center [558, 426] width 82 height 48
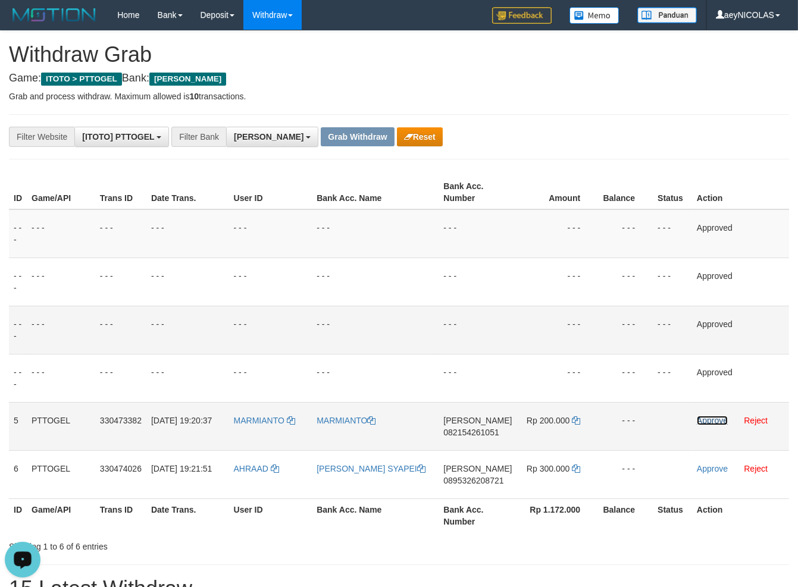
click at [701, 420] on link "Approve" at bounding box center [712, 421] width 31 height 10
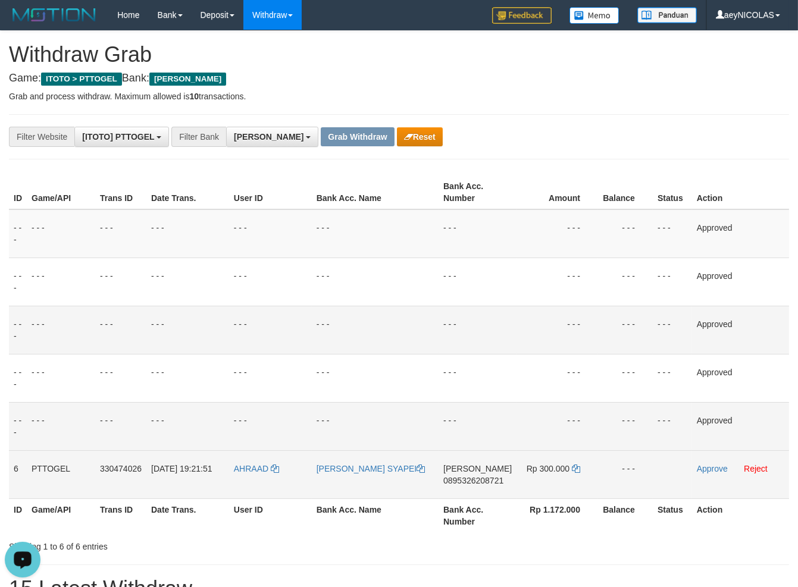
click at [468, 479] on span "0895326208721" at bounding box center [473, 481] width 60 height 10
click at [473, 479] on span "0895326208721" at bounding box center [473, 481] width 60 height 10
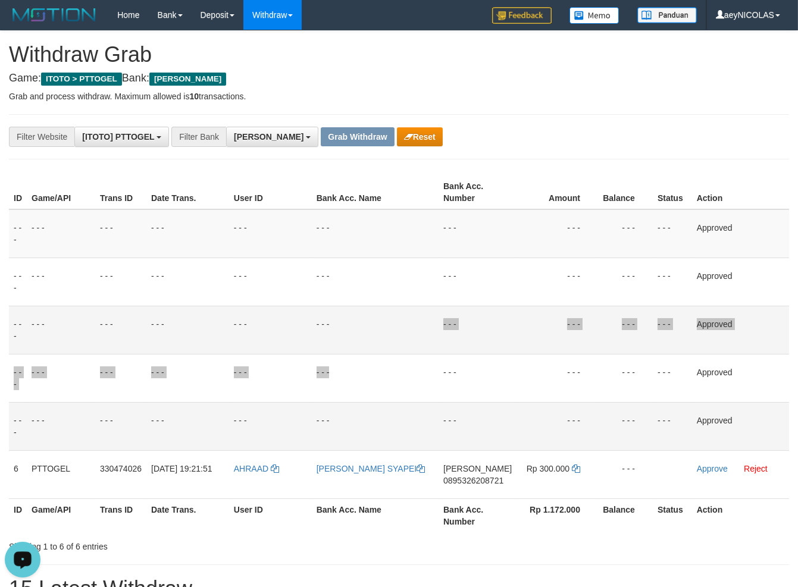
click at [443, 353] on tbody "- - - - - - - - - - - - - - - - - - - - - - - - - - - - - - Approved - - - - - …" at bounding box center [399, 354] width 780 height 290
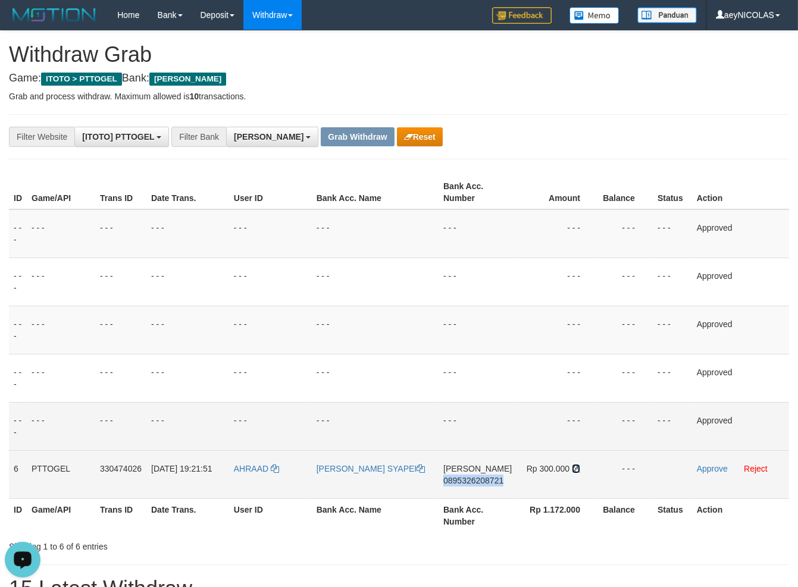
click at [574, 465] on icon at bounding box center [576, 469] width 8 height 8
click at [575, 469] on icon at bounding box center [576, 469] width 8 height 8
click at [699, 465] on link "Approve" at bounding box center [712, 469] width 31 height 10
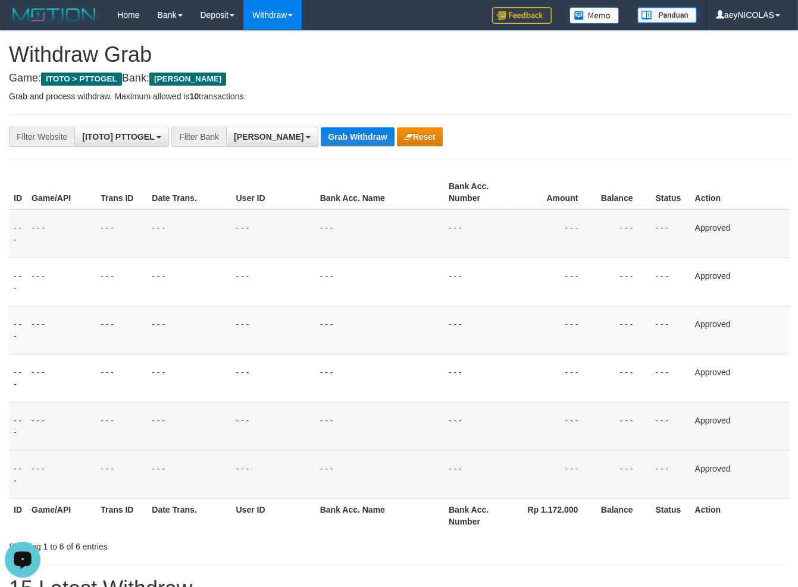
click at [466, 244] on td "- - -" at bounding box center [479, 233] width 70 height 49
click at [325, 141] on button "Grab Withdraw" at bounding box center [357, 136] width 73 height 19
drag, startPoint x: 325, startPoint y: 141, endPoint x: 259, endPoint y: 175, distance: 74.2
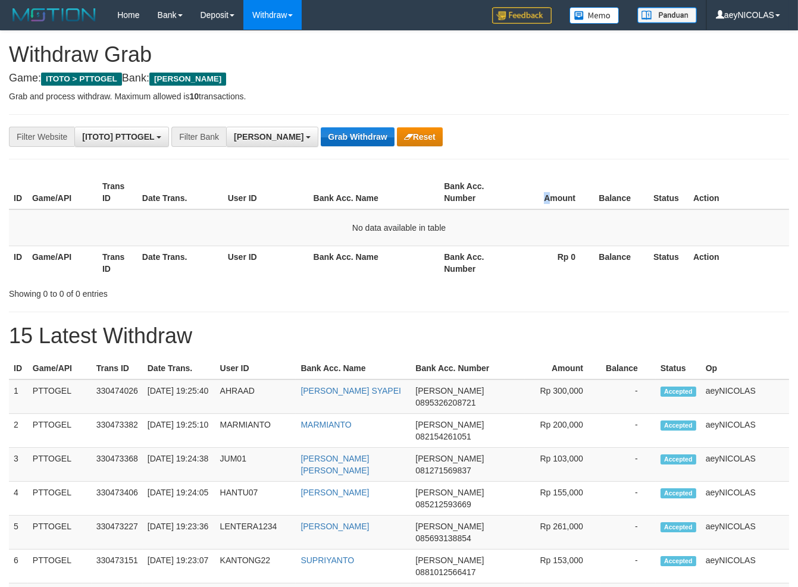
scroll to position [207, 0]
click at [321, 142] on button "Grab Withdraw" at bounding box center [357, 136] width 73 height 19
click at [479, 289] on div "Showing 0 to 0 of 0 entries" at bounding box center [399, 291] width 798 height 17
click at [321, 143] on button "Grab Withdraw" at bounding box center [357, 136] width 73 height 19
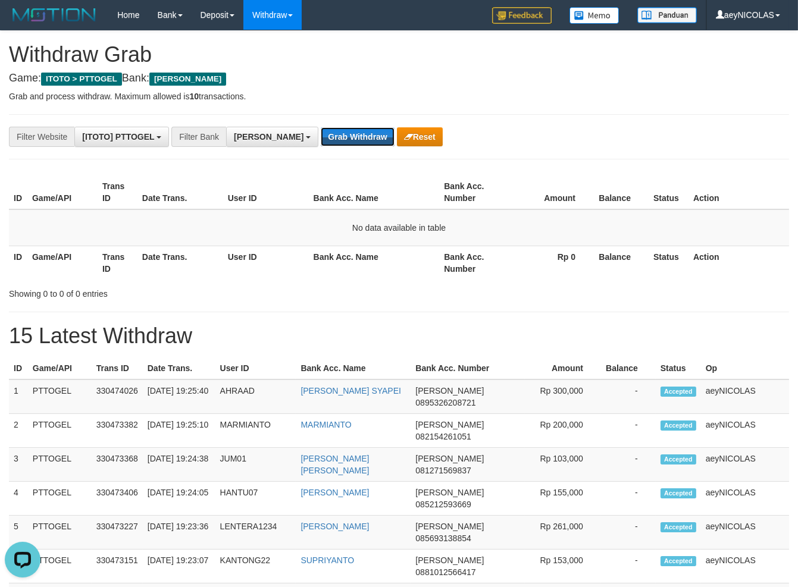
scroll to position [0, 0]
click at [559, 214] on td "No data available in table" at bounding box center [399, 227] width 780 height 37
click at [330, 143] on button "Grab Withdraw" at bounding box center [357, 136] width 73 height 19
click at [321, 129] on button "Grab Withdraw" at bounding box center [357, 136] width 73 height 19
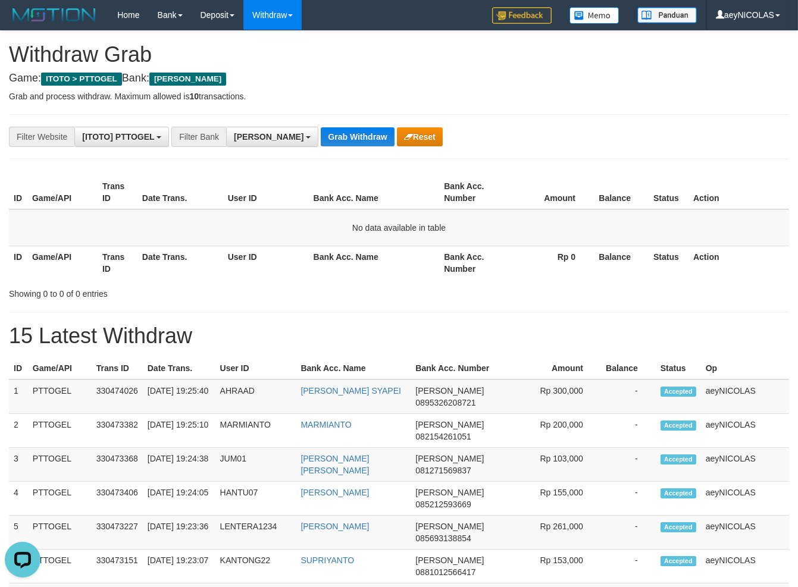
click at [359, 266] on th "Bank Acc. Name" at bounding box center [374, 263] width 131 height 34
